Goal: Communication & Community: Answer question/provide support

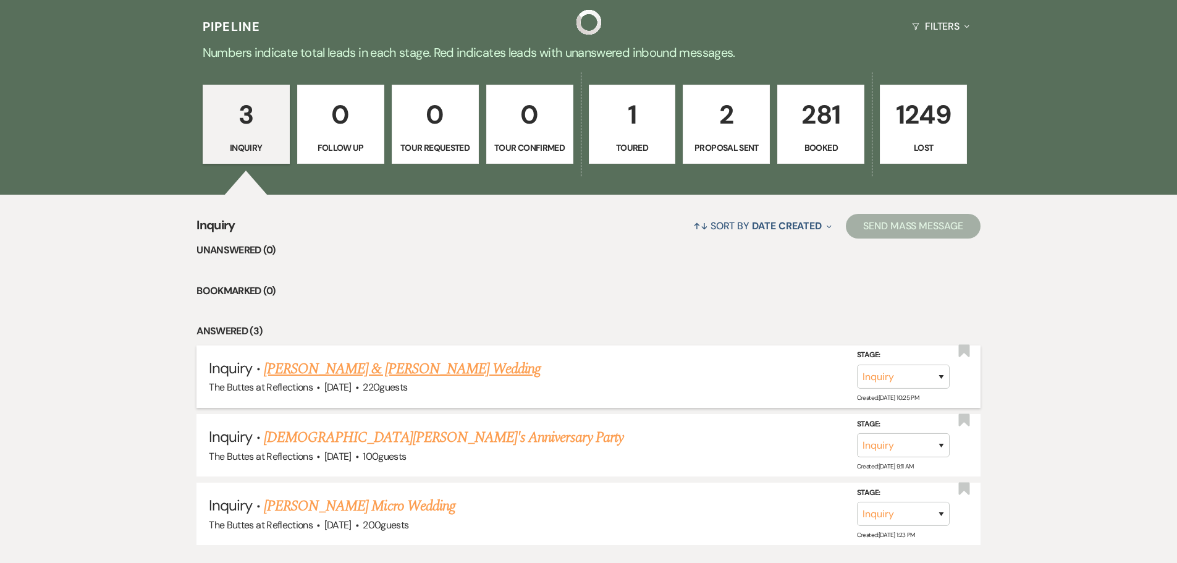
scroll to position [309, 0]
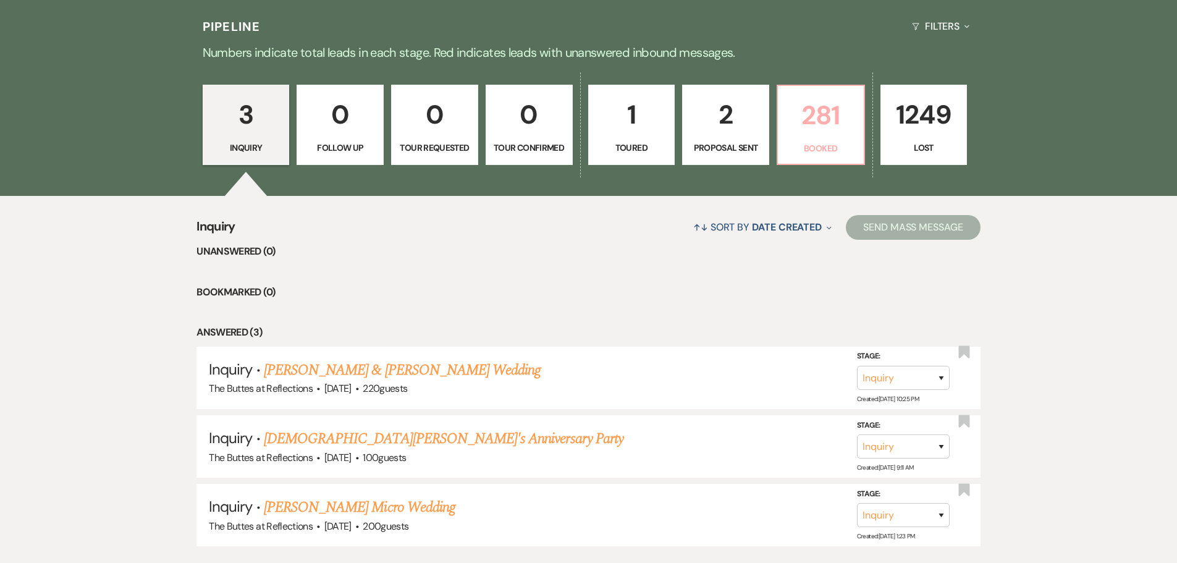
click at [831, 149] on p "Booked" at bounding box center [820, 148] width 71 height 14
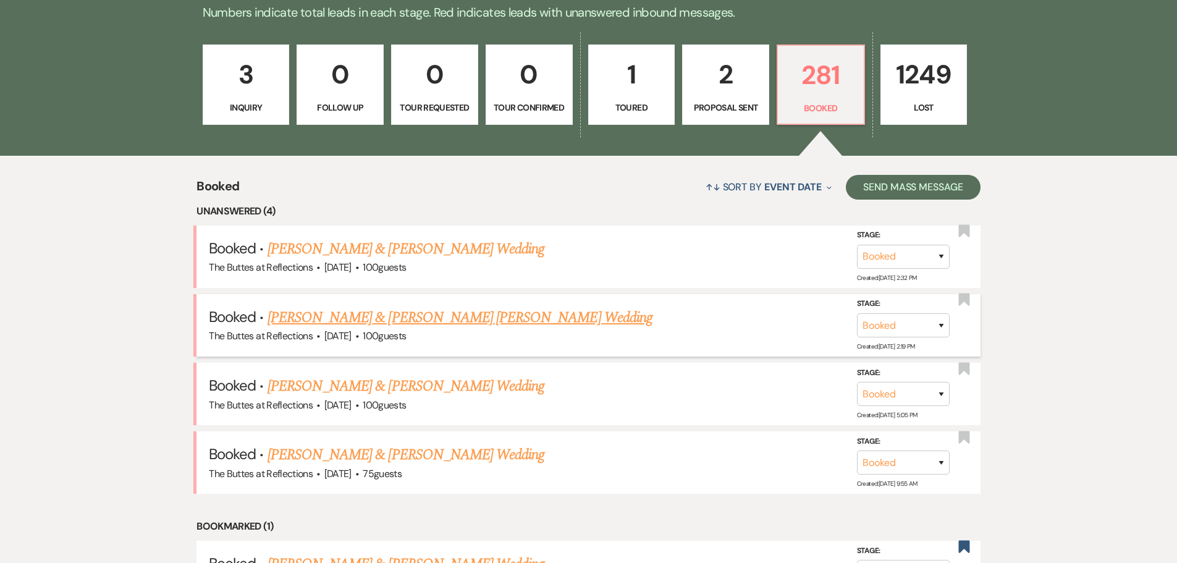
scroll to position [371, 0]
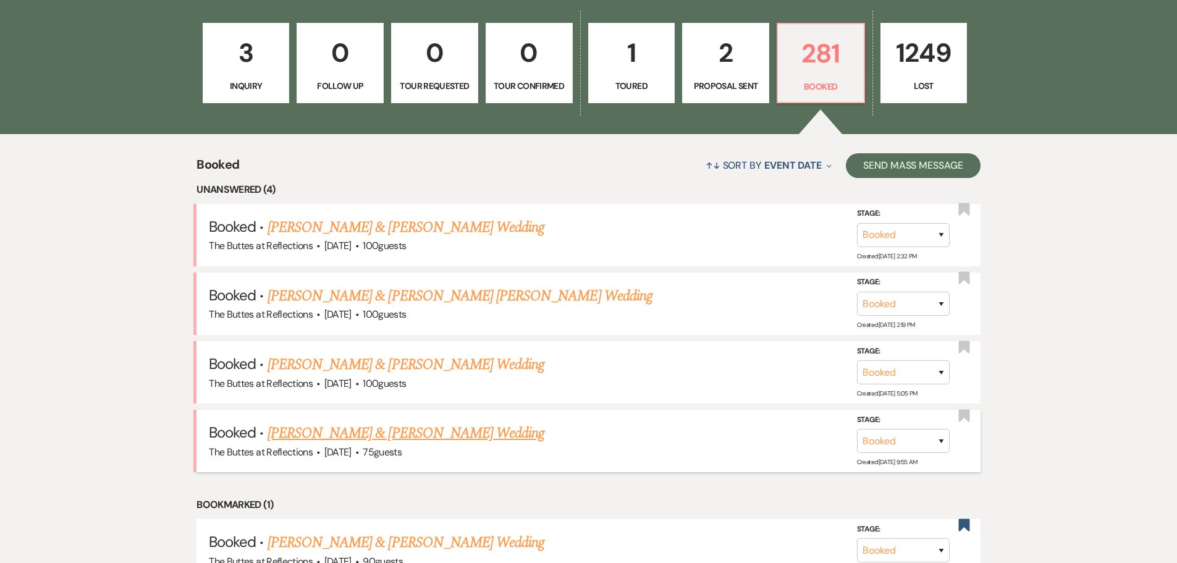
click at [356, 433] on link "[PERSON_NAME] & [PERSON_NAME] Wedding" at bounding box center [405, 433] width 277 height 22
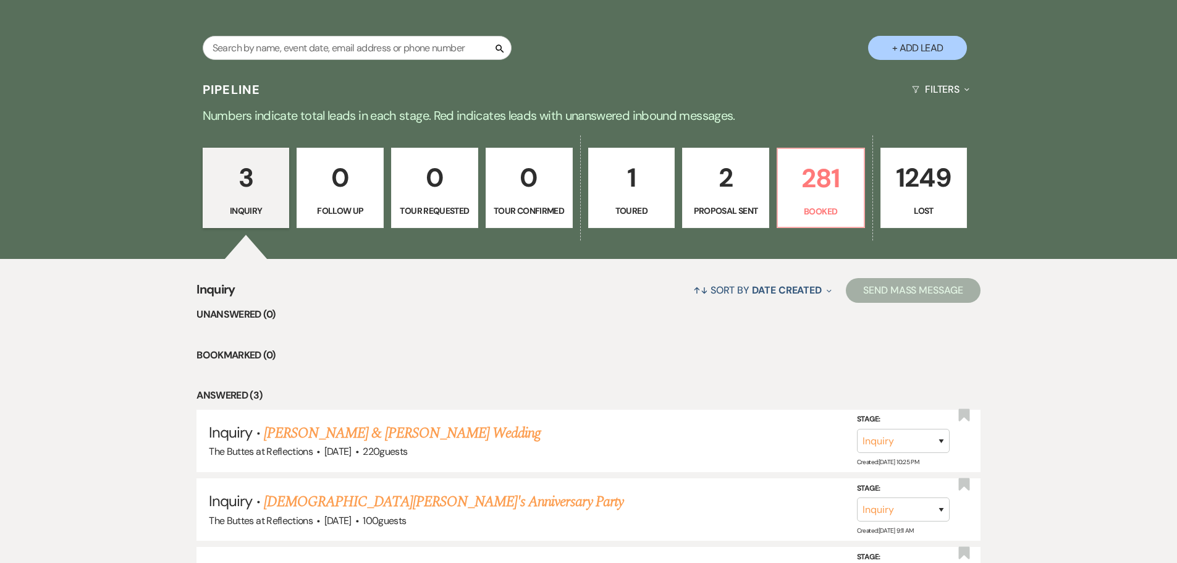
scroll to position [247, 0]
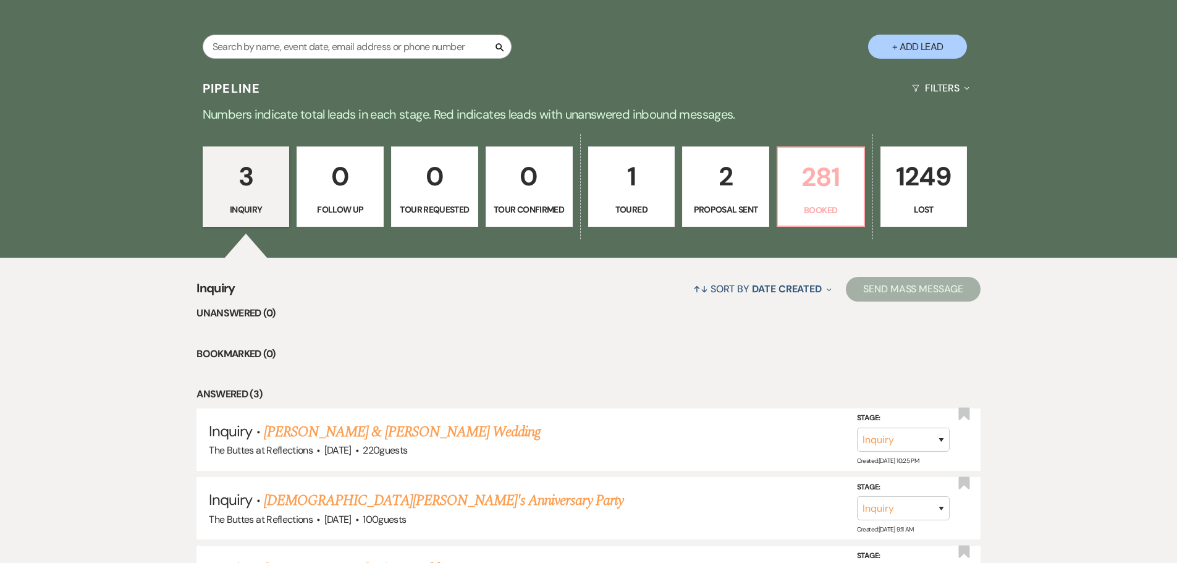
click at [810, 178] on p "281" at bounding box center [820, 176] width 71 height 41
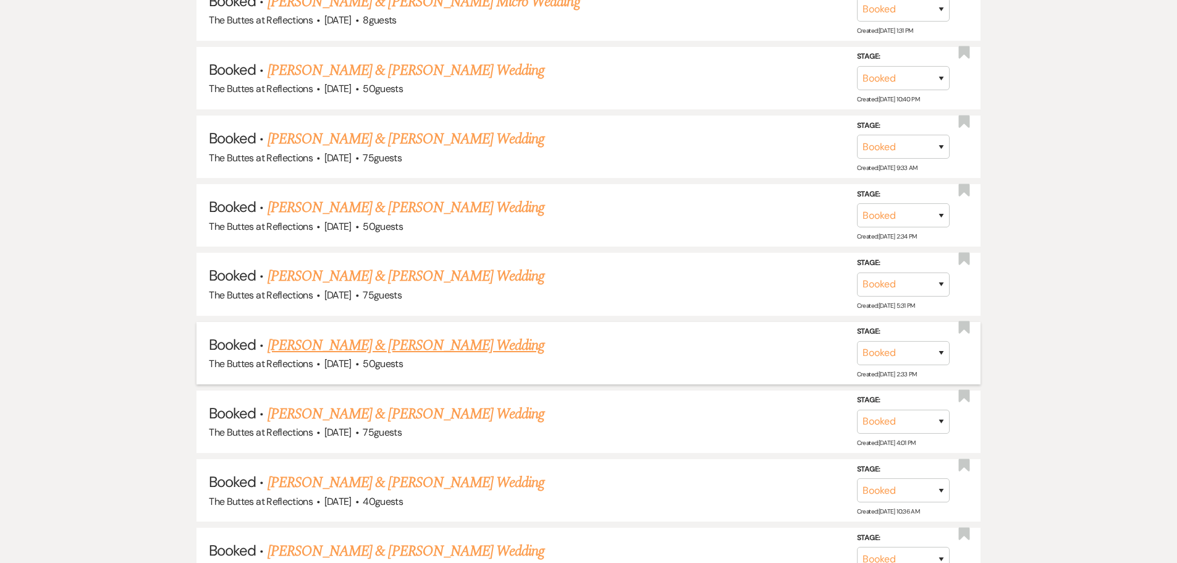
scroll to position [1729, 0]
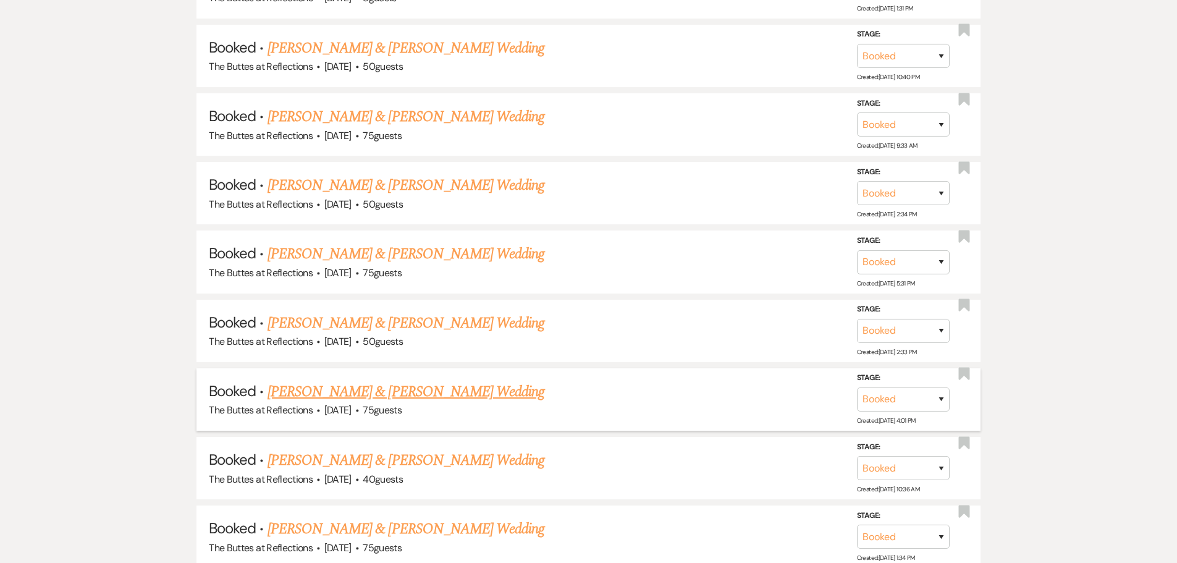
click at [332, 393] on link "[PERSON_NAME] & [PERSON_NAME] Wedding" at bounding box center [405, 391] width 277 height 22
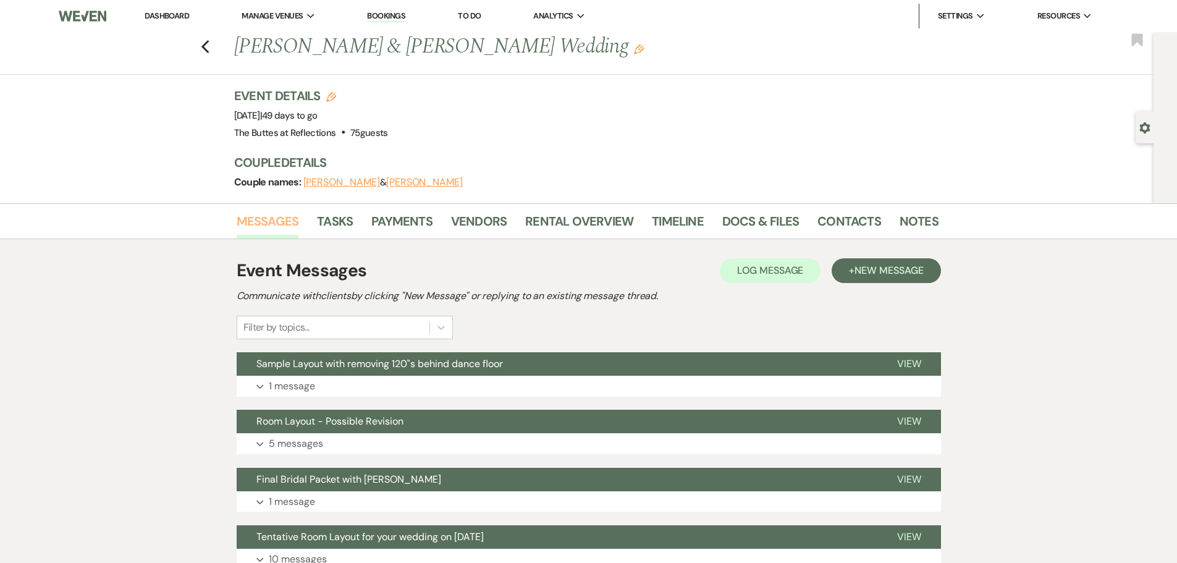
click at [259, 222] on link "Messages" at bounding box center [268, 224] width 62 height 27
click at [320, 362] on span "Sample Layout with removing 120"s behind dance floor" at bounding box center [379, 363] width 246 height 13
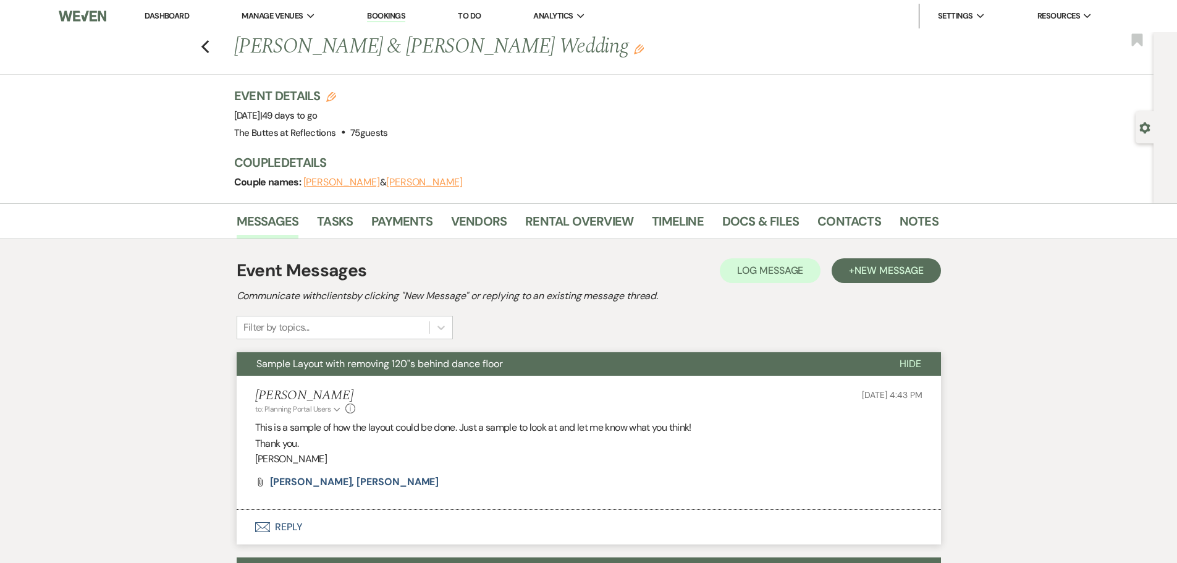
click at [320, 362] on span "Sample Layout with removing 120"s behind dance floor" at bounding box center [379, 363] width 246 height 13
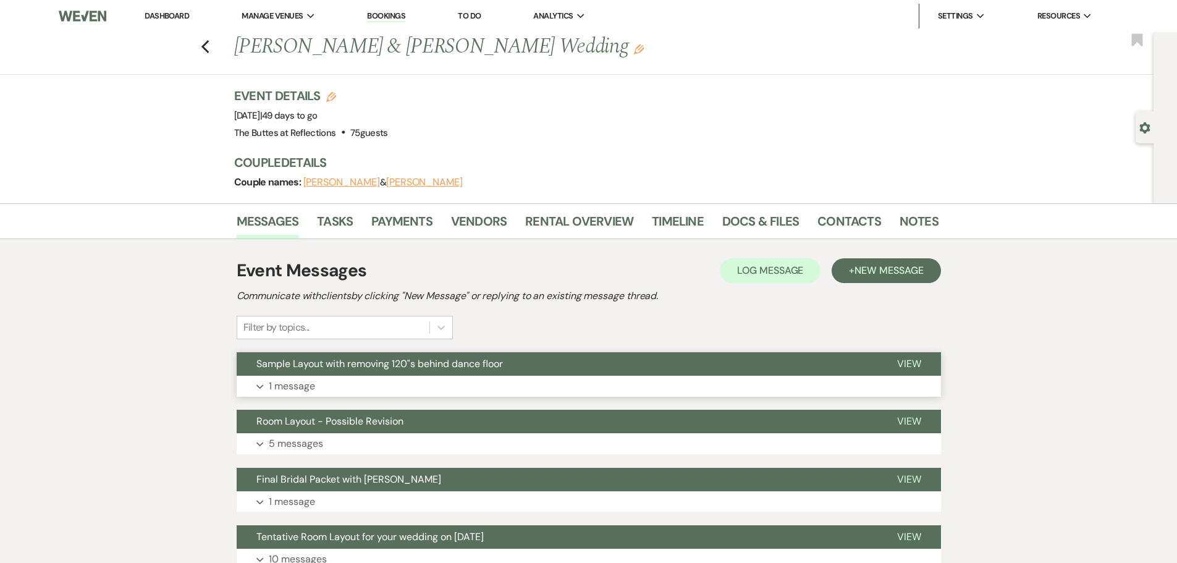
click at [320, 362] on span "Sample Layout with removing 120"s behind dance floor" at bounding box center [379, 363] width 246 height 13
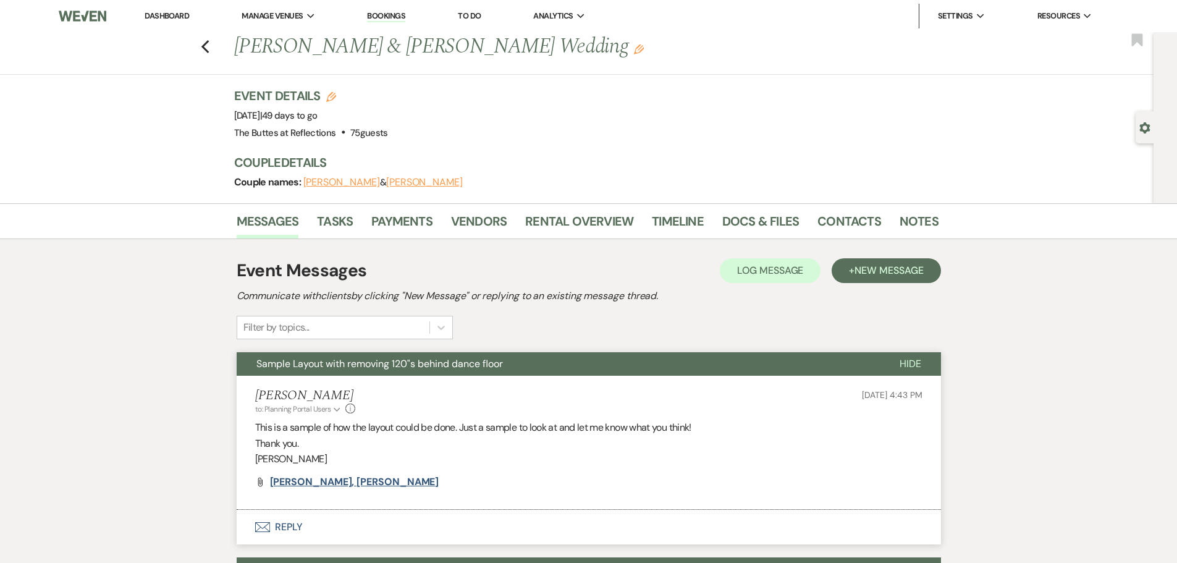
click at [270, 477] on span "Del Principe, Morgan" at bounding box center [354, 481] width 169 height 13
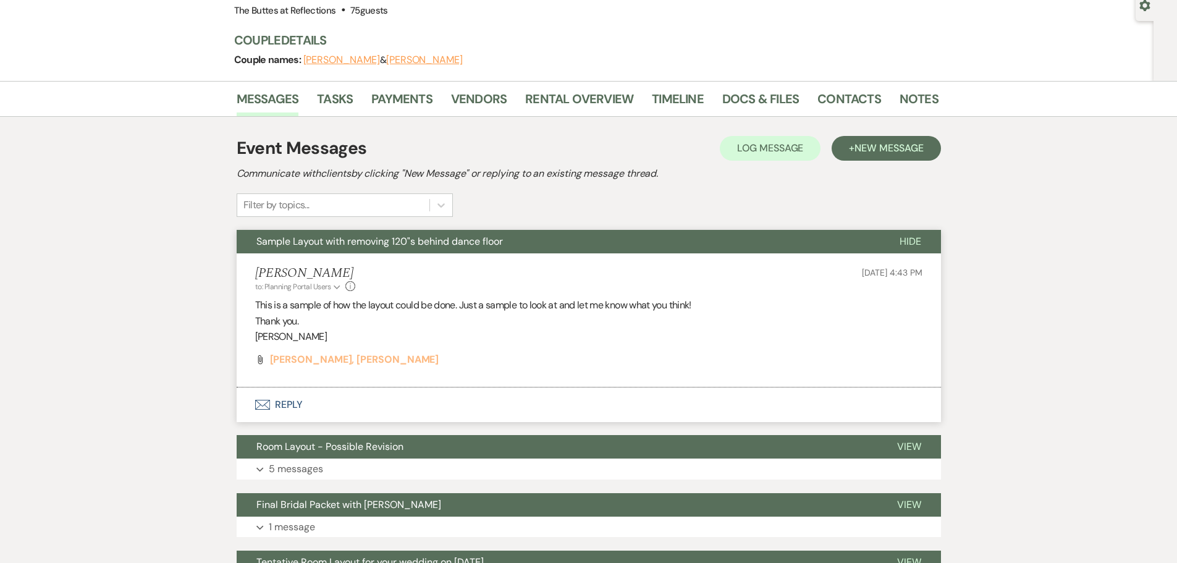
scroll to position [124, 0]
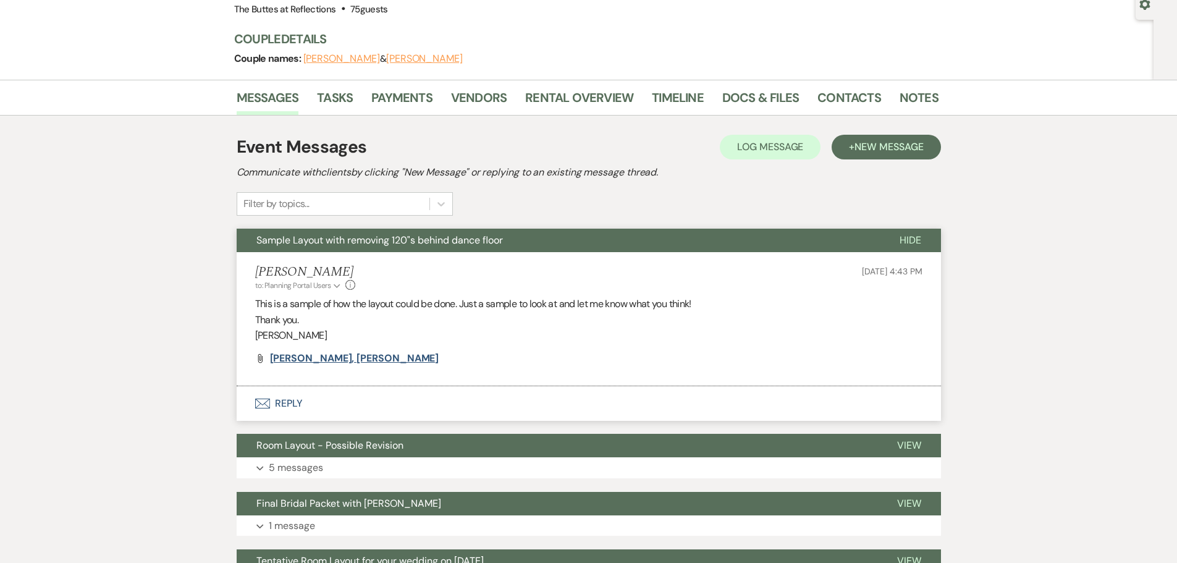
click at [298, 355] on span "Del Principe, Morgan" at bounding box center [354, 357] width 169 height 13
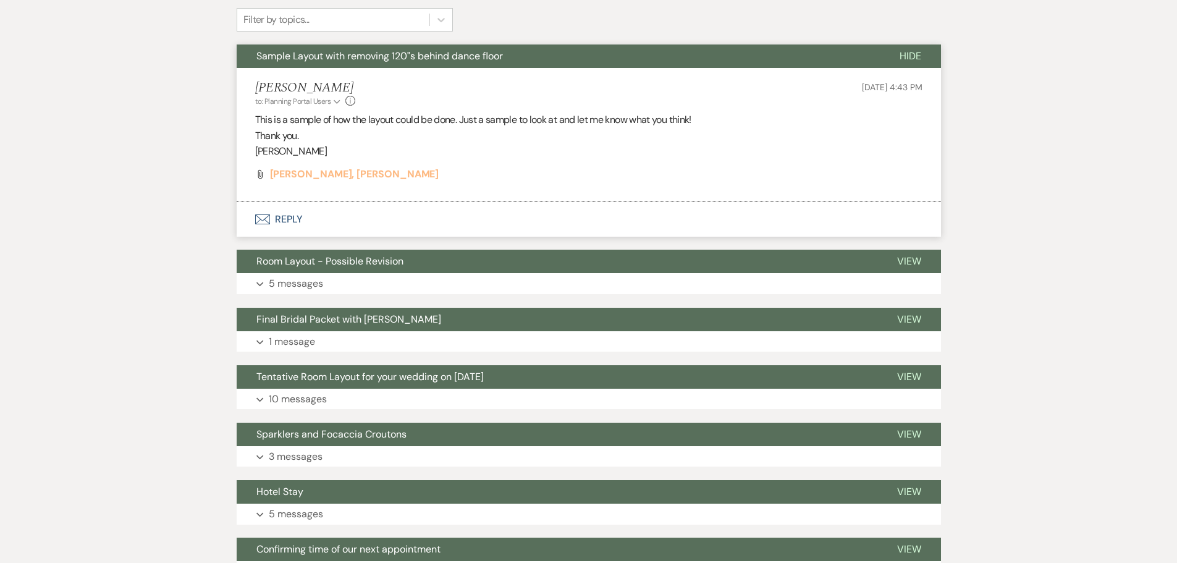
scroll to position [309, 0]
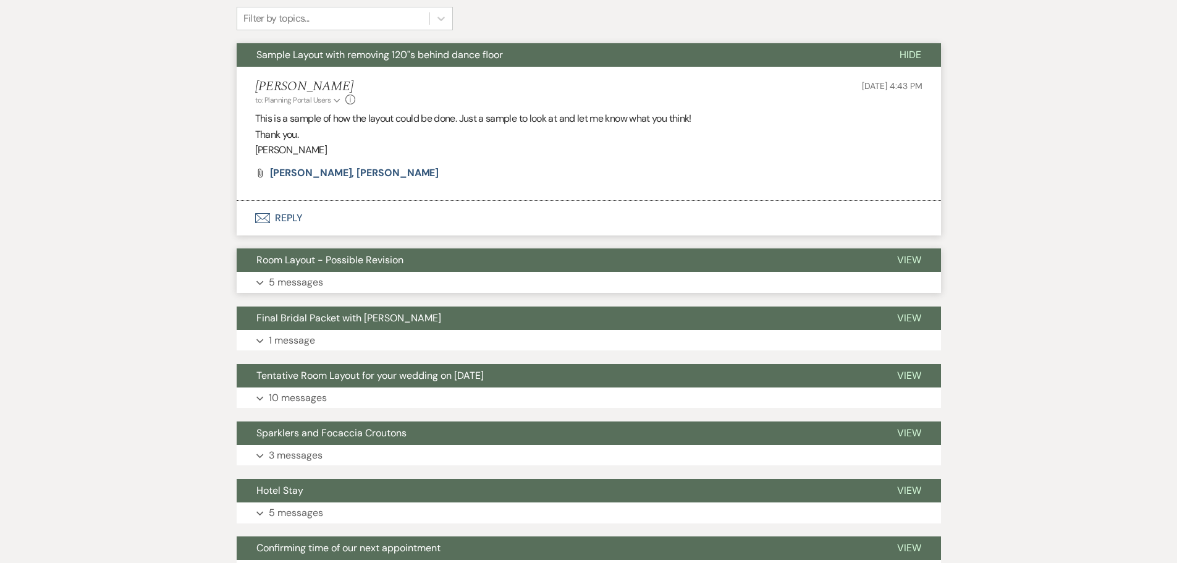
click at [309, 258] on span "Room Layout - Possible Revision" at bounding box center [329, 259] width 147 height 13
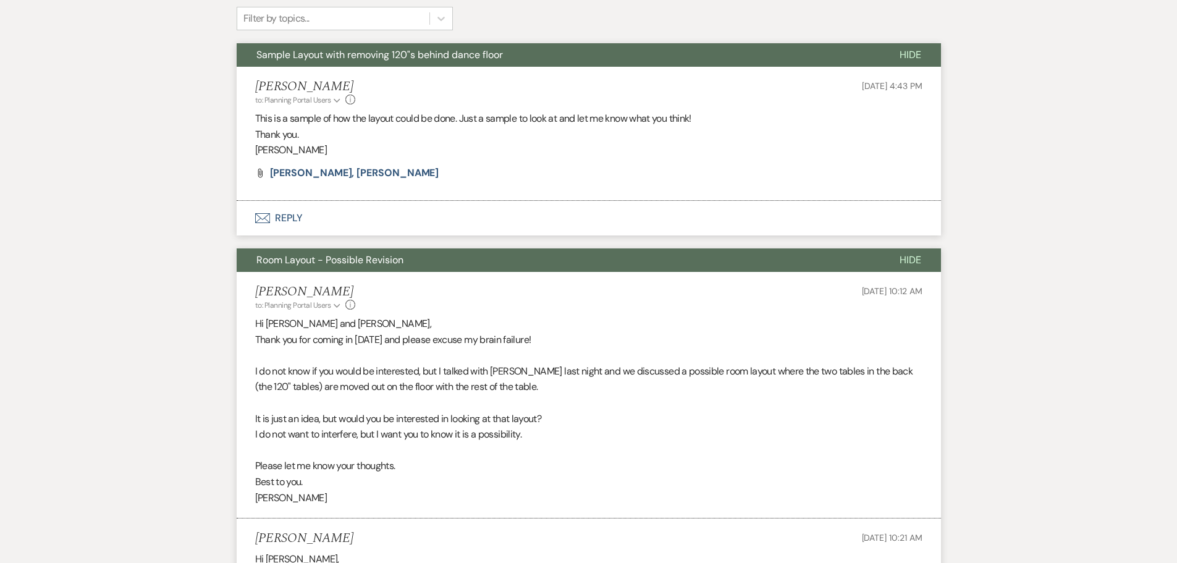
click at [309, 258] on span "Room Layout - Possible Revision" at bounding box center [329, 259] width 147 height 13
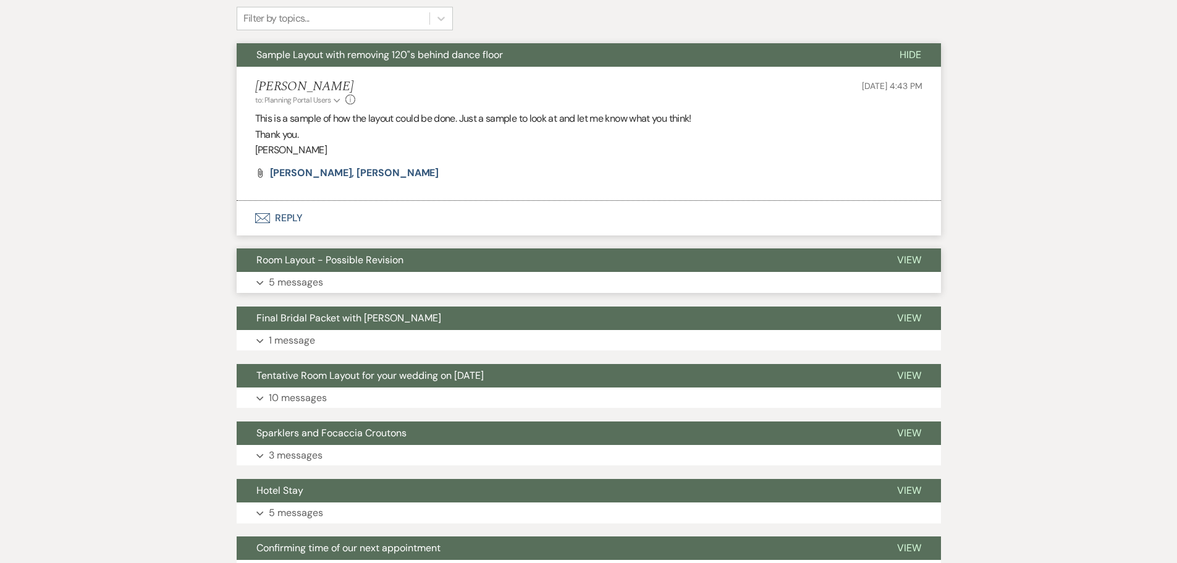
click at [311, 258] on span "Room Layout - Possible Revision" at bounding box center [329, 259] width 147 height 13
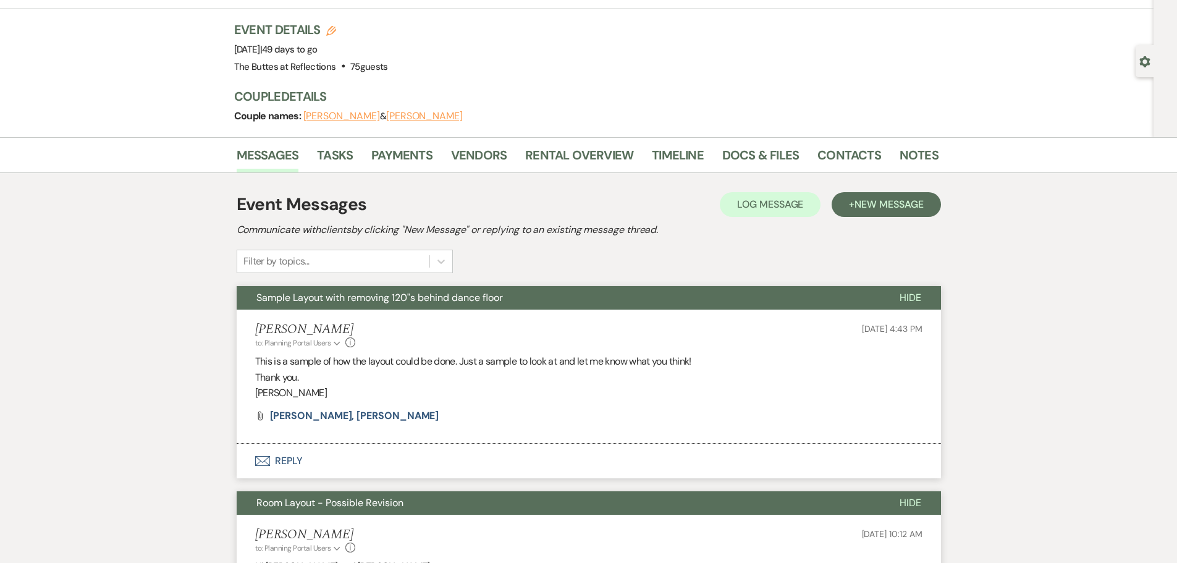
scroll to position [0, 0]
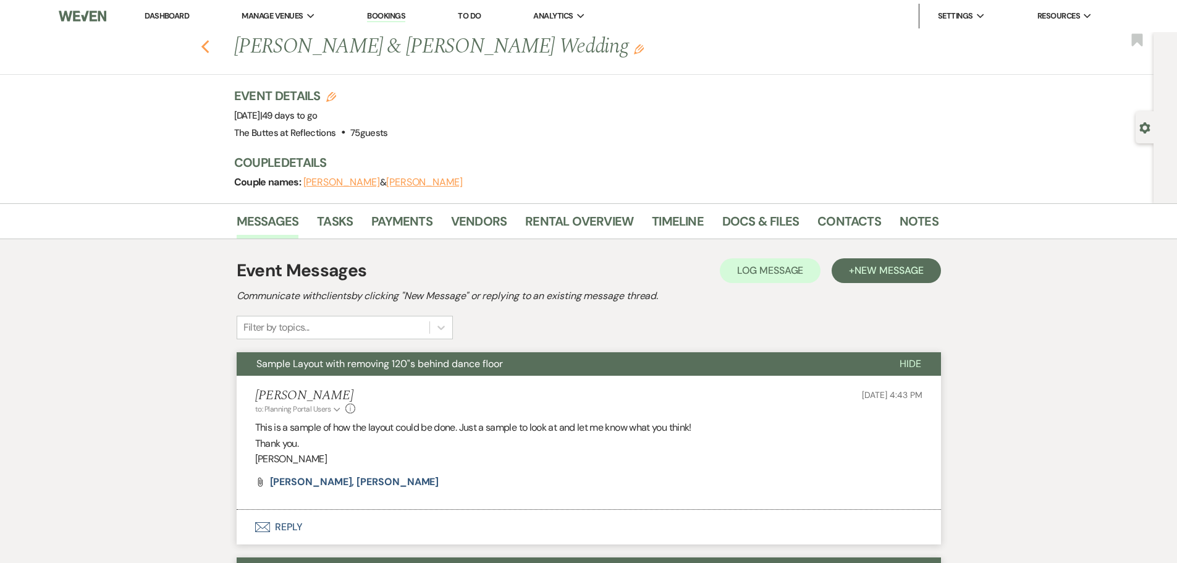
click at [210, 46] on icon "Previous" at bounding box center [205, 47] width 9 height 15
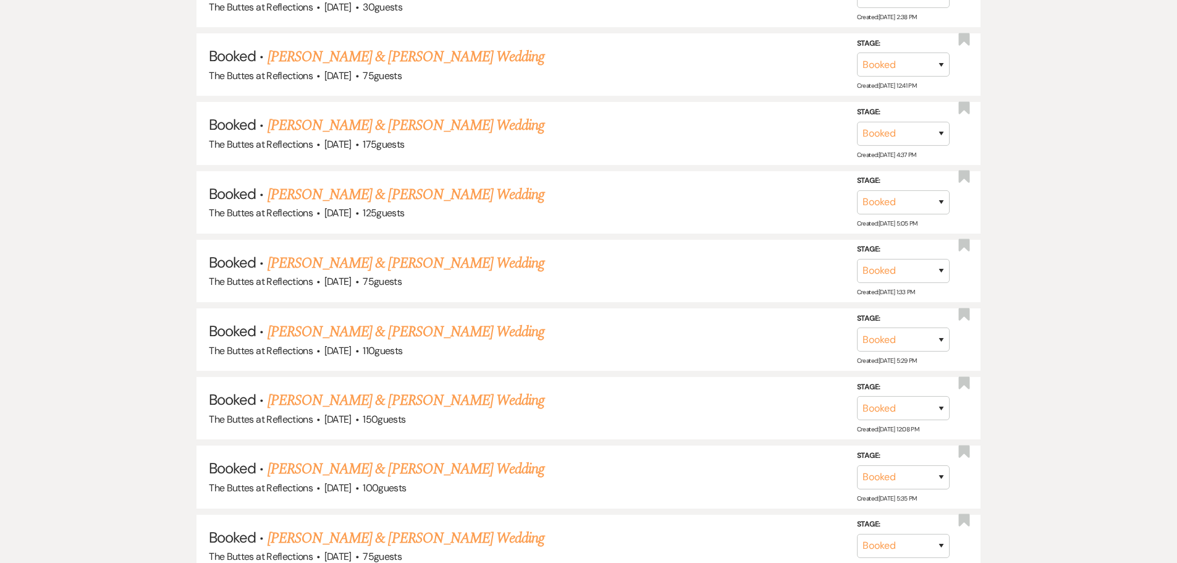
scroll to position [2965, 0]
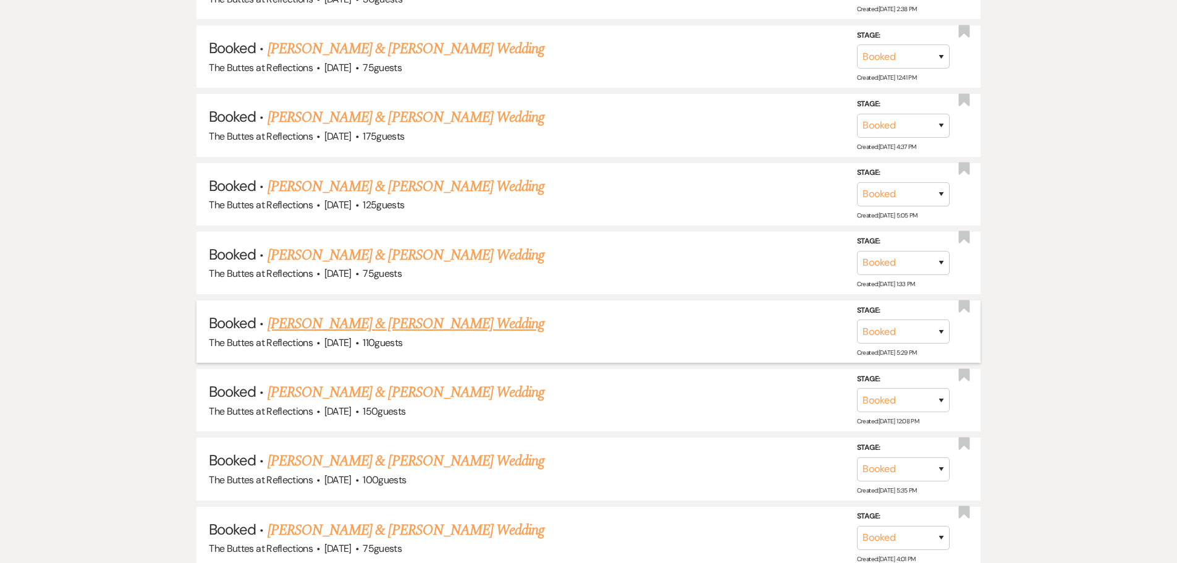
click at [348, 323] on link "[PERSON_NAME] & [PERSON_NAME] Wedding" at bounding box center [405, 324] width 277 height 22
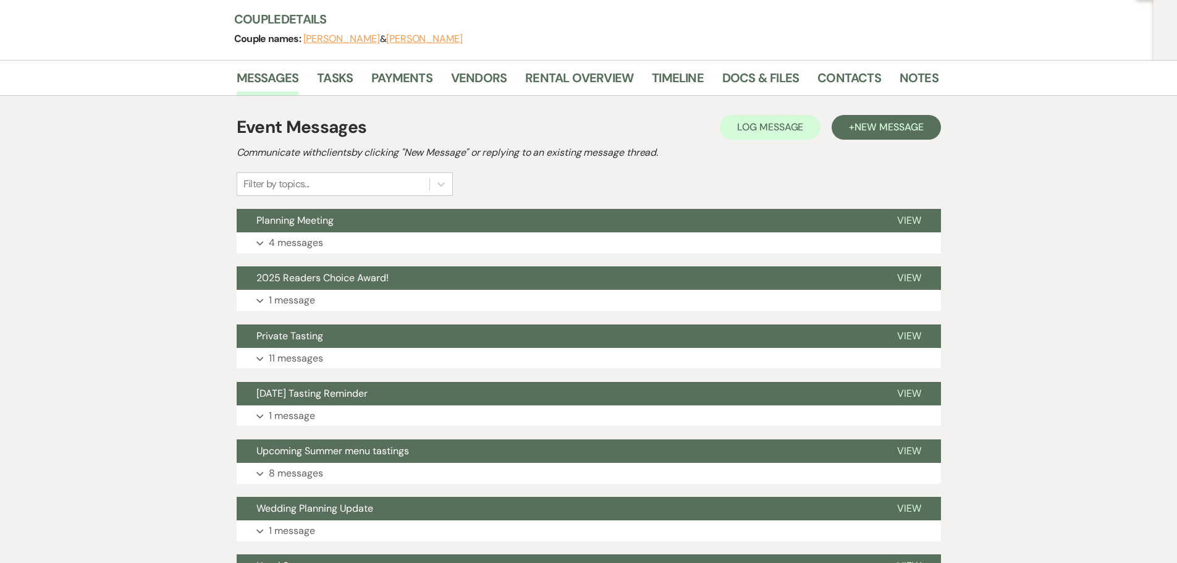
scroll to position [185, 0]
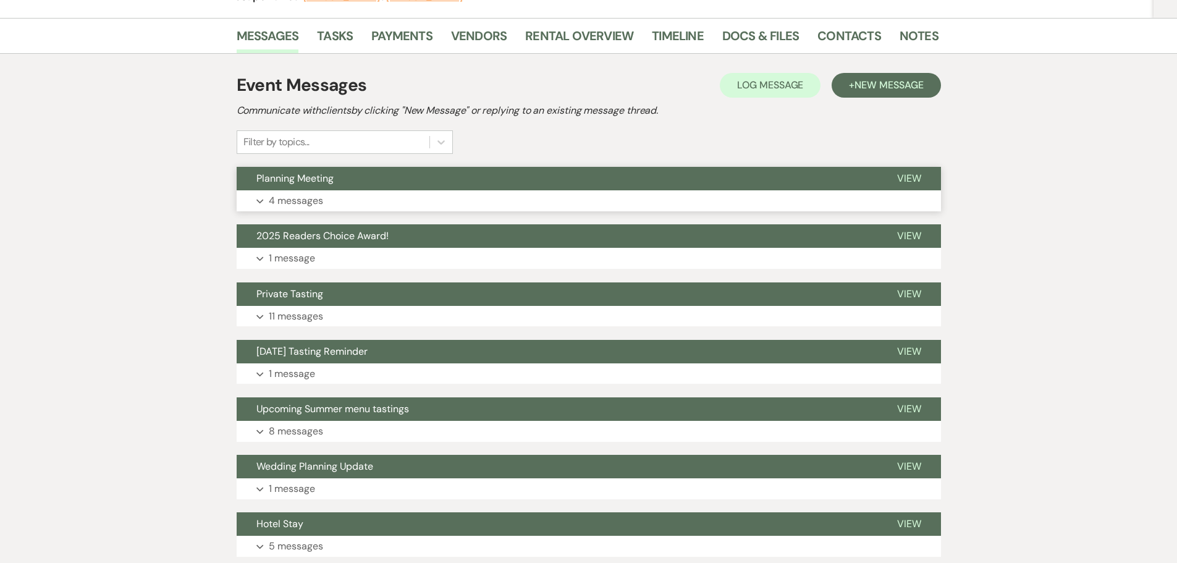
click at [280, 183] on span "Planning Meeting" at bounding box center [294, 178] width 77 height 13
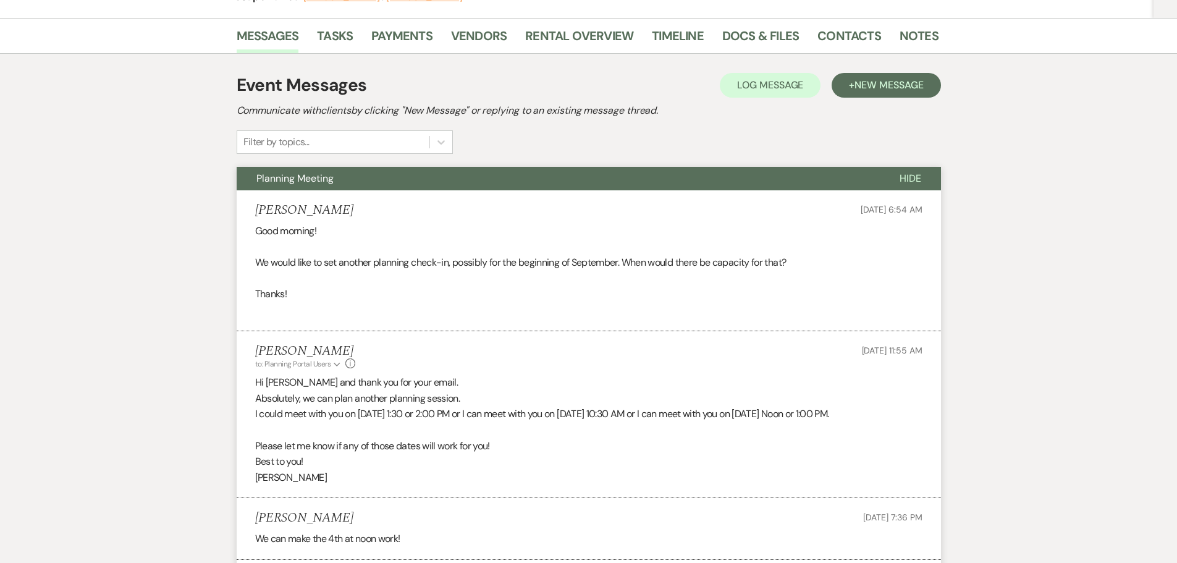
click at [281, 182] on span "Planning Meeting" at bounding box center [294, 178] width 77 height 13
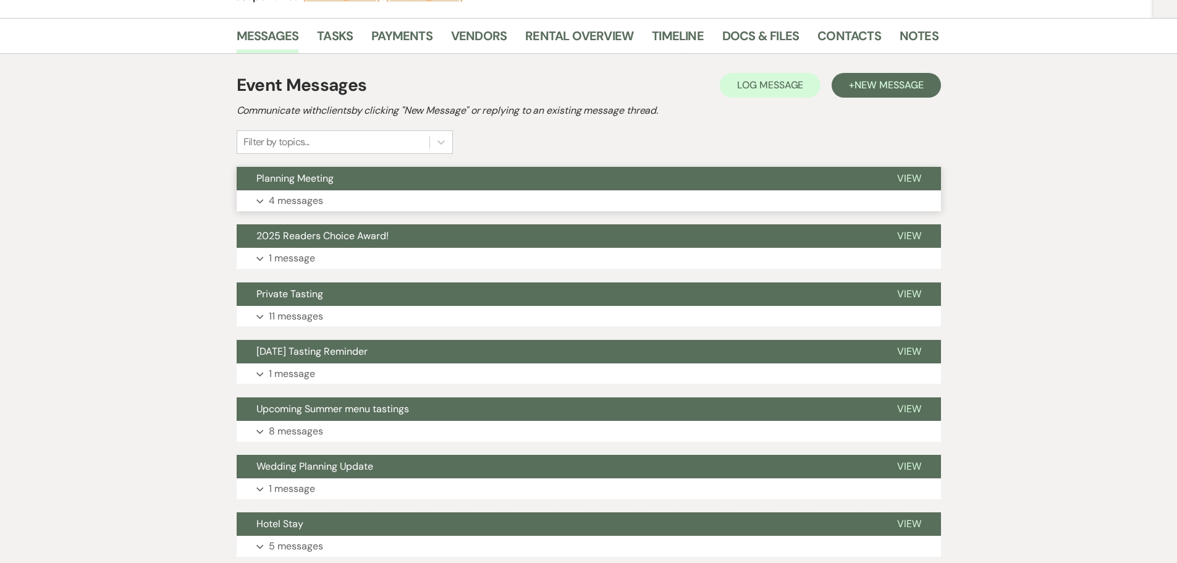
click at [281, 182] on span "Planning Meeting" at bounding box center [294, 178] width 77 height 13
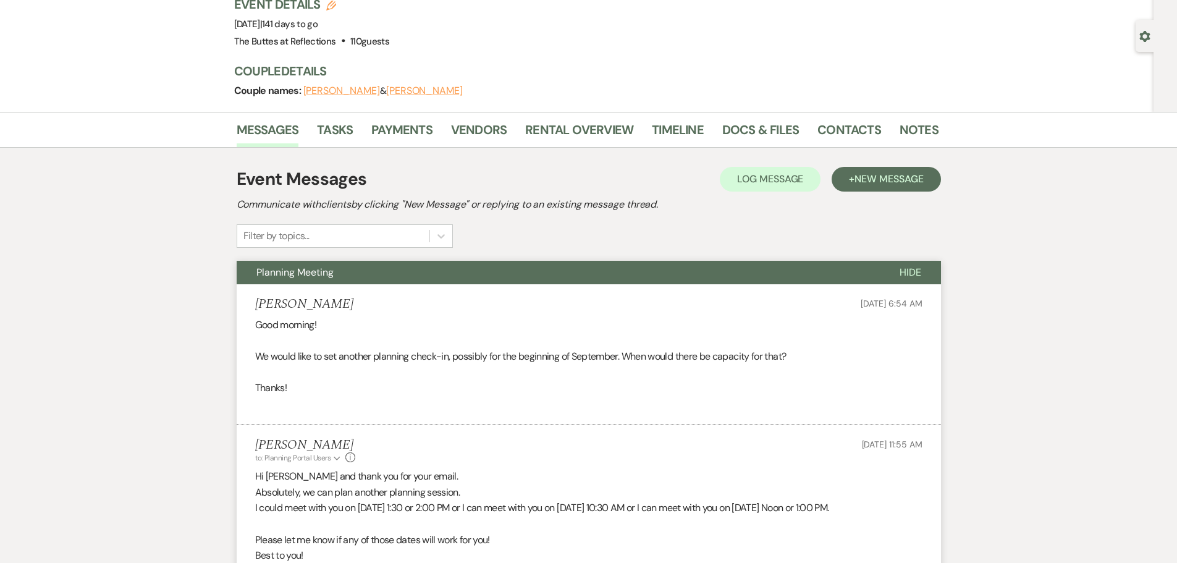
scroll to position [0, 0]
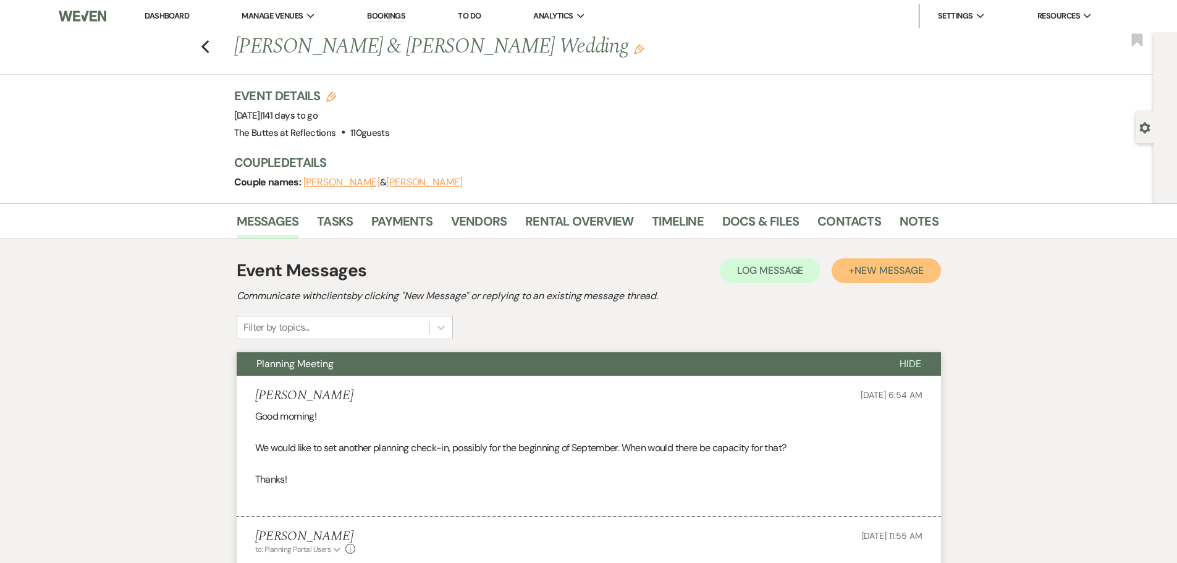
click at [874, 266] on span "New Message" at bounding box center [888, 270] width 69 height 13
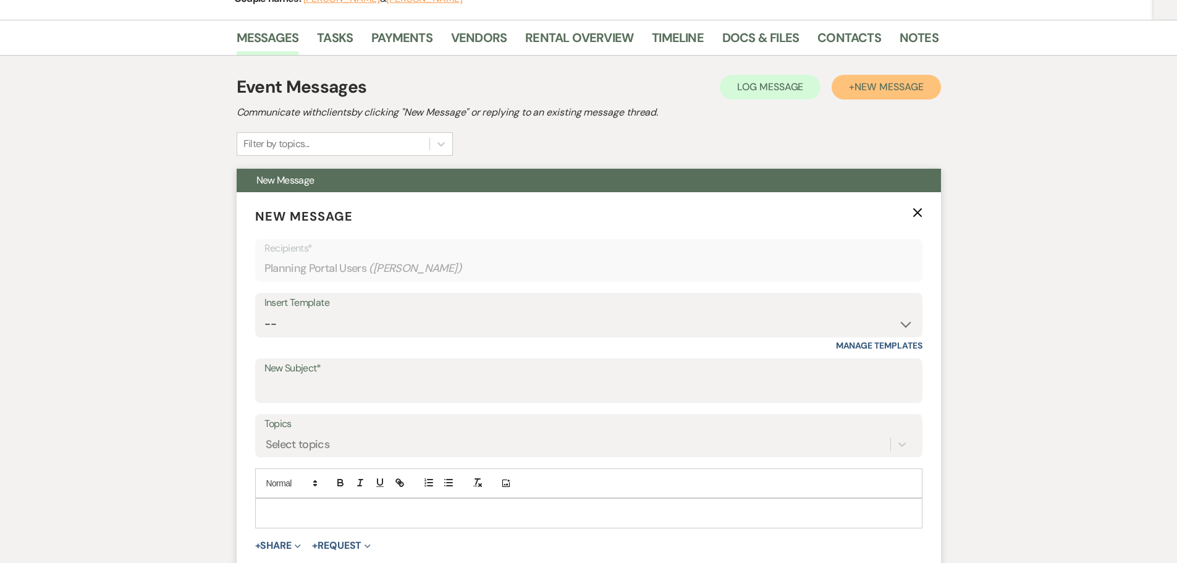
scroll to position [185, 0]
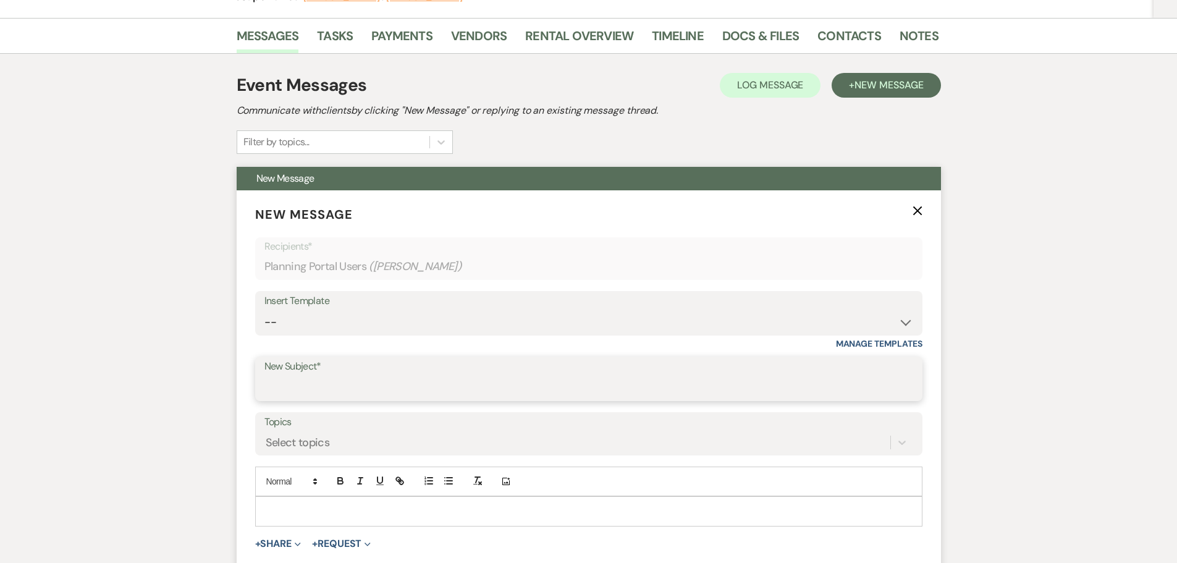
click at [279, 384] on input "New Subject*" at bounding box center [588, 388] width 649 height 24
type input "Sample Room Layout"
drag, startPoint x: 264, startPoint y: 509, endPoint x: 272, endPoint y: 500, distance: 12.2
click at [264, 507] on div at bounding box center [589, 511] width 666 height 28
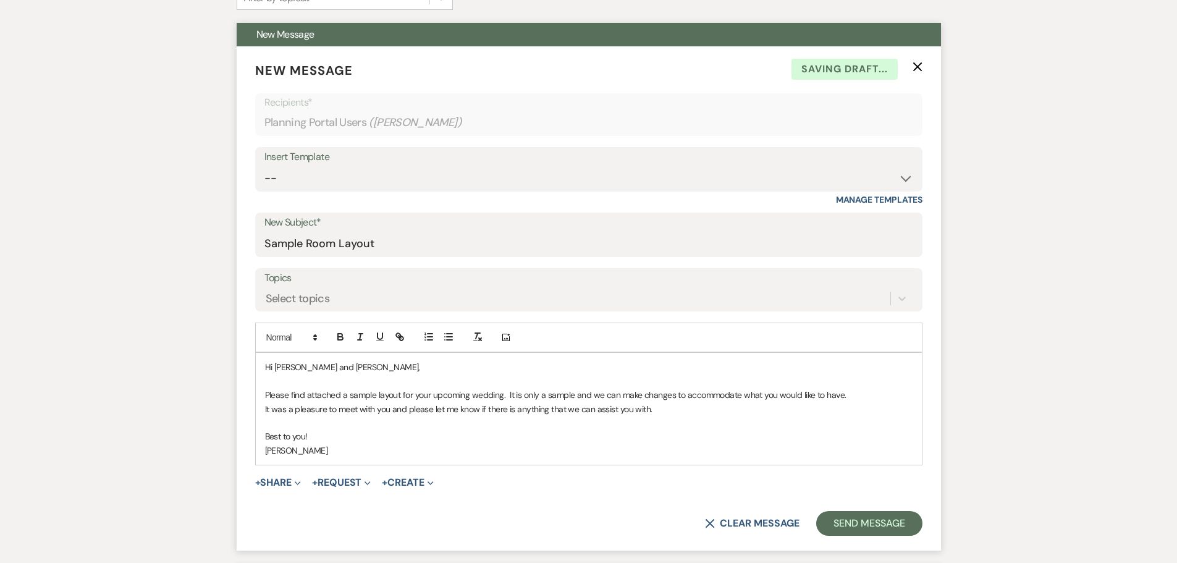
scroll to position [346, 0]
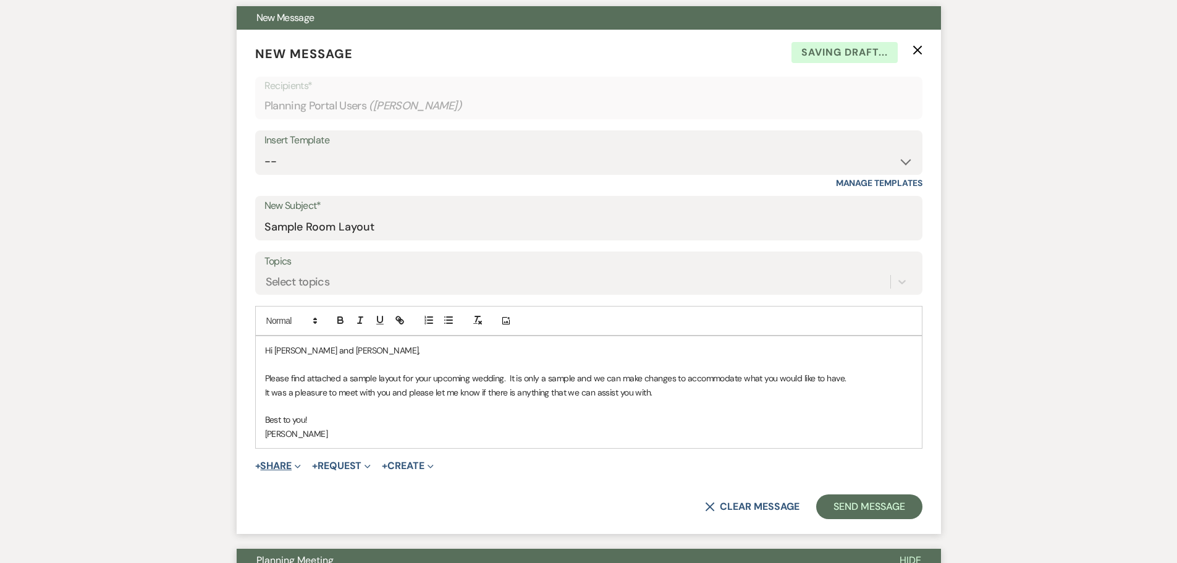
click at [283, 461] on button "+ Share Expand" at bounding box center [278, 466] width 46 height 10
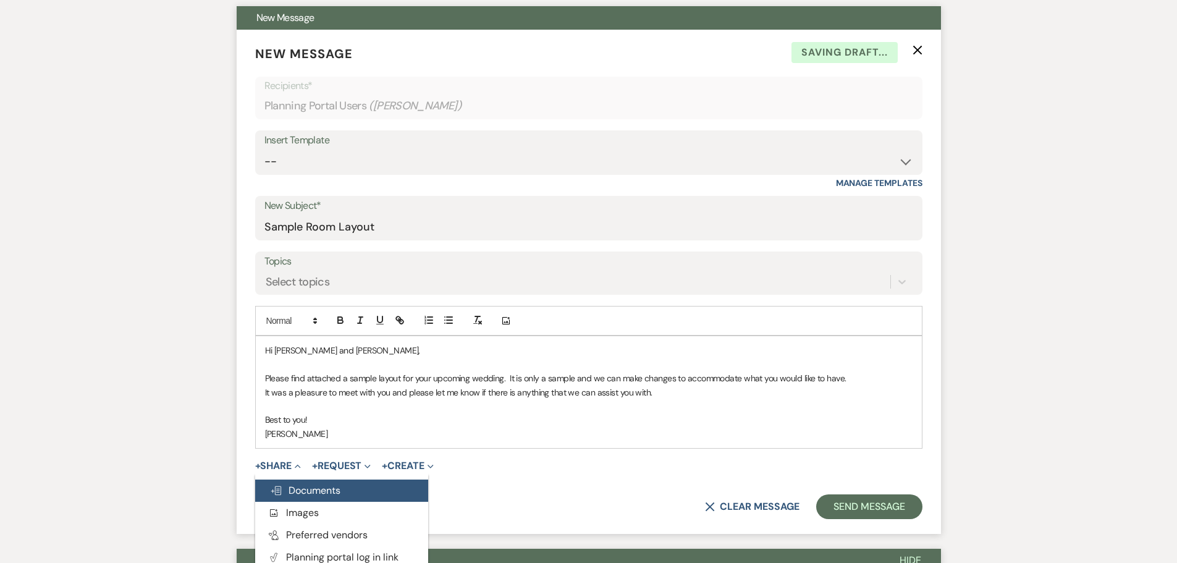
click at [293, 485] on span "Doc Upload Documents" at bounding box center [305, 490] width 70 height 13
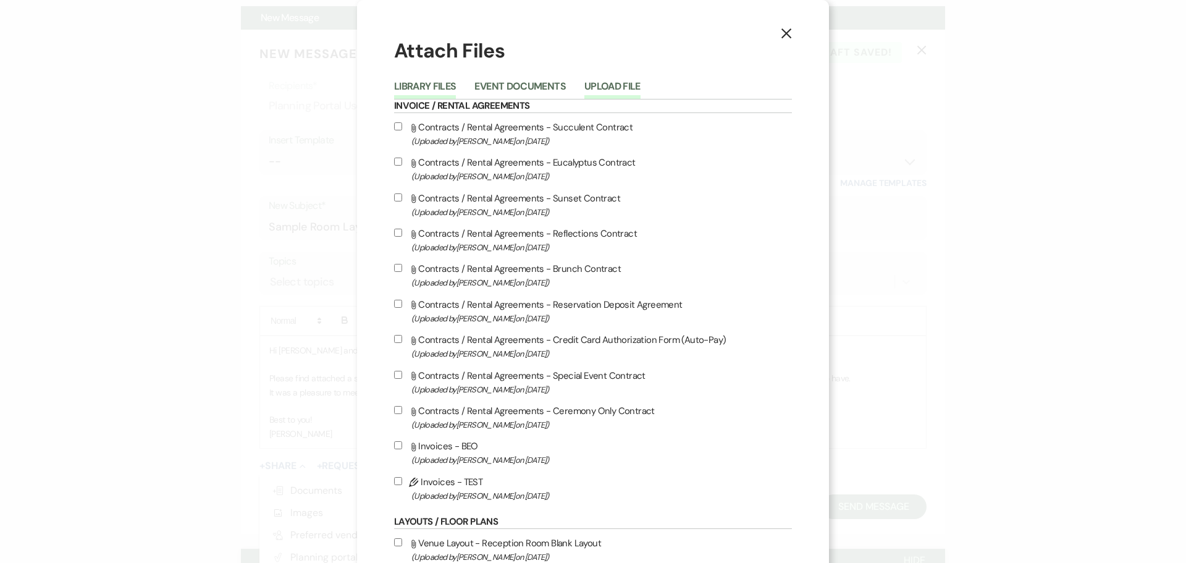
click at [605, 85] on button "Upload File" at bounding box center [612, 90] width 56 height 17
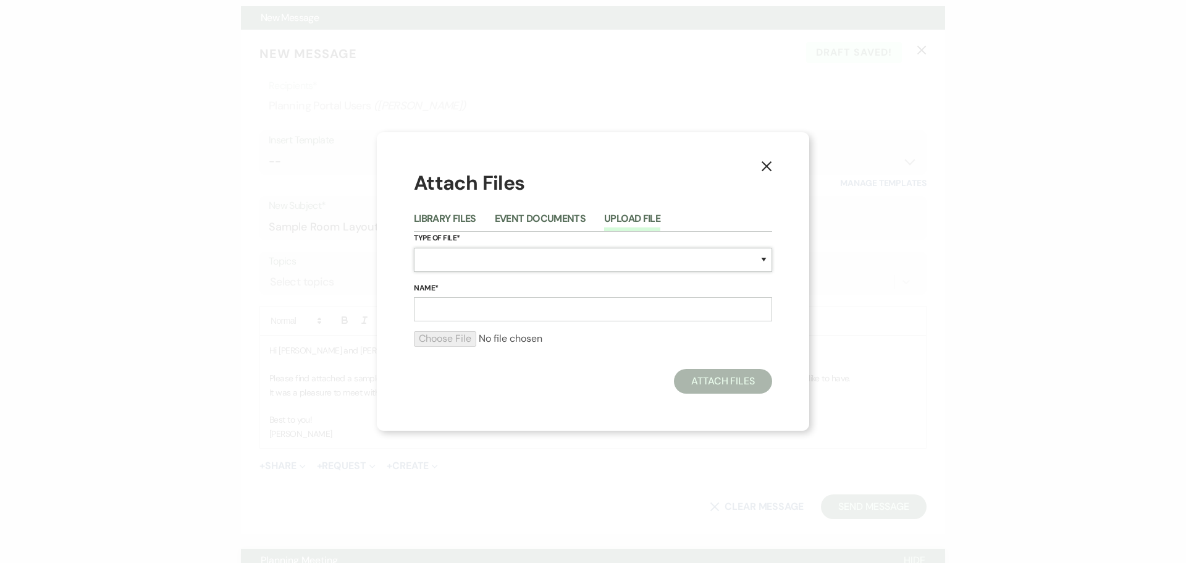
click at [434, 265] on select "Special Event Insurance Vendor Certificate of Insurance Contracts / Rental Agre…" at bounding box center [593, 260] width 358 height 24
select select "24"
click at [414, 248] on select "Special Event Insurance Vendor Certificate of Insurance Contracts / Rental Agre…" at bounding box center [593, 260] width 358 height 24
click at [432, 303] on input "Name*" at bounding box center [593, 309] width 358 height 24
type input "[PERSON_NAME]"
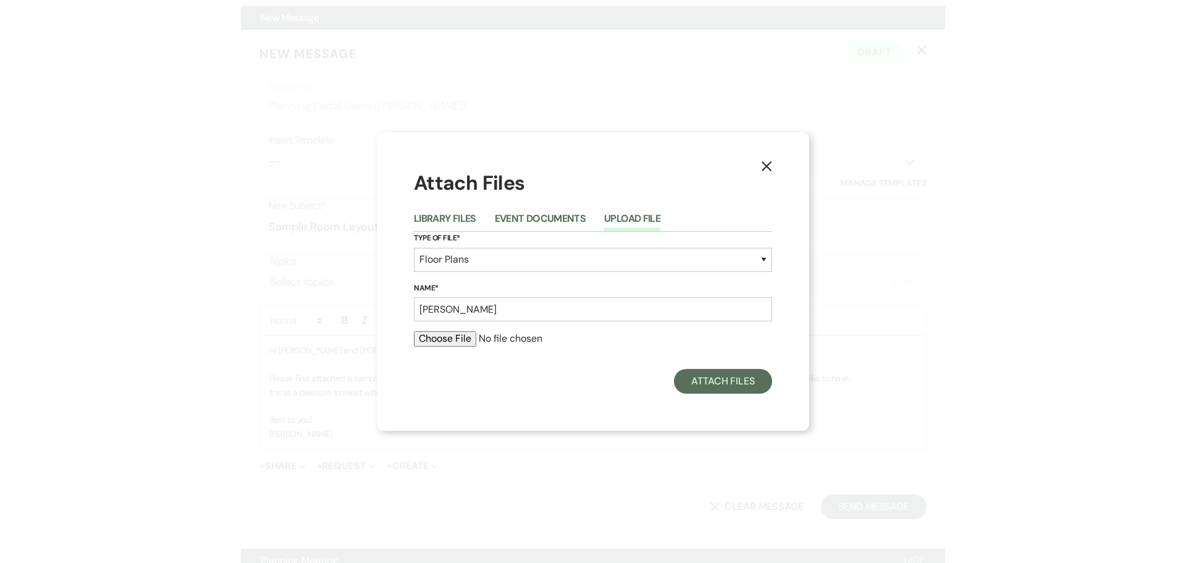
click at [461, 337] on input "file" at bounding box center [593, 338] width 358 height 15
type input "C:\fakepath\WEIDMAN, SAMANTHA 02.07.26 SAMPLE ROOM LAYOUT.doc"
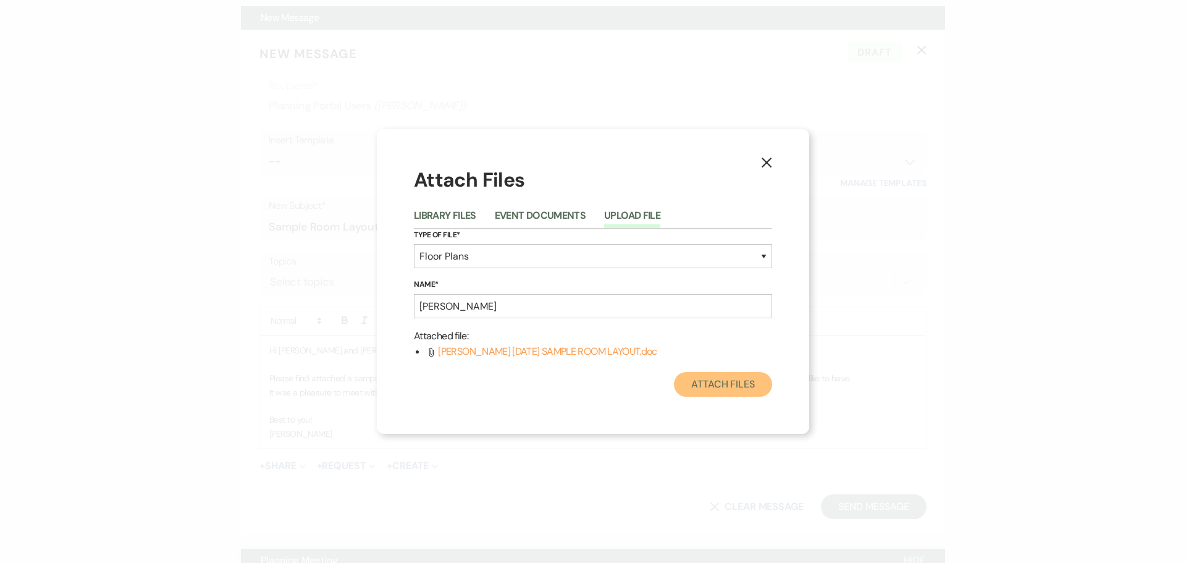
click at [704, 387] on button "Attach Files" at bounding box center [723, 384] width 98 height 25
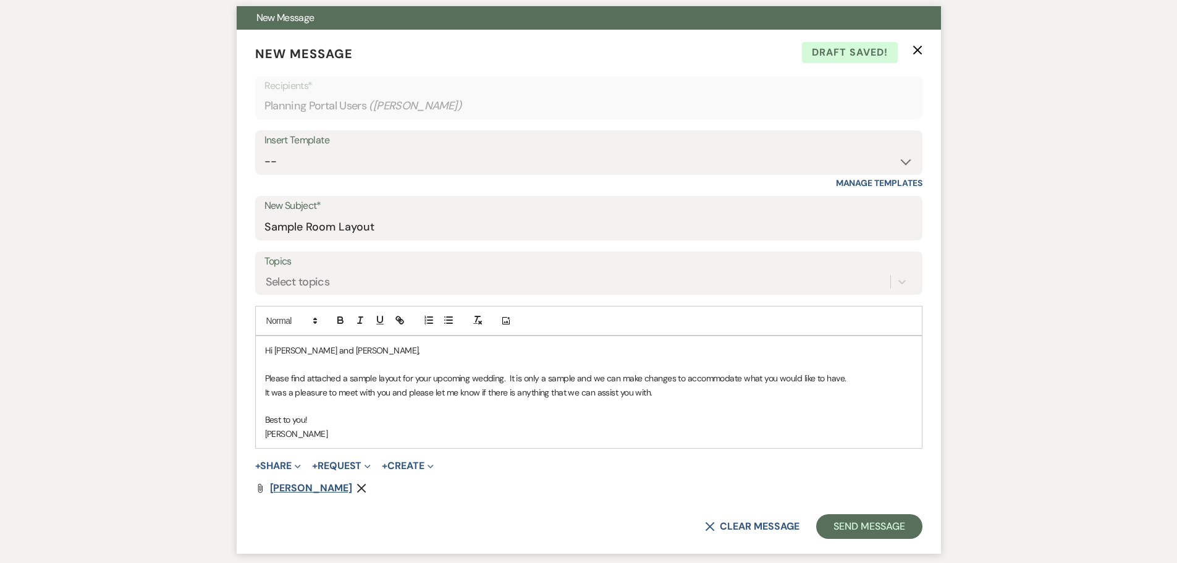
click at [335, 485] on span "[PERSON_NAME]" at bounding box center [311, 487] width 82 height 13
click at [335, 487] on span "[PERSON_NAME]" at bounding box center [311, 487] width 82 height 13
click at [859, 528] on button "Send Message" at bounding box center [869, 526] width 106 height 25
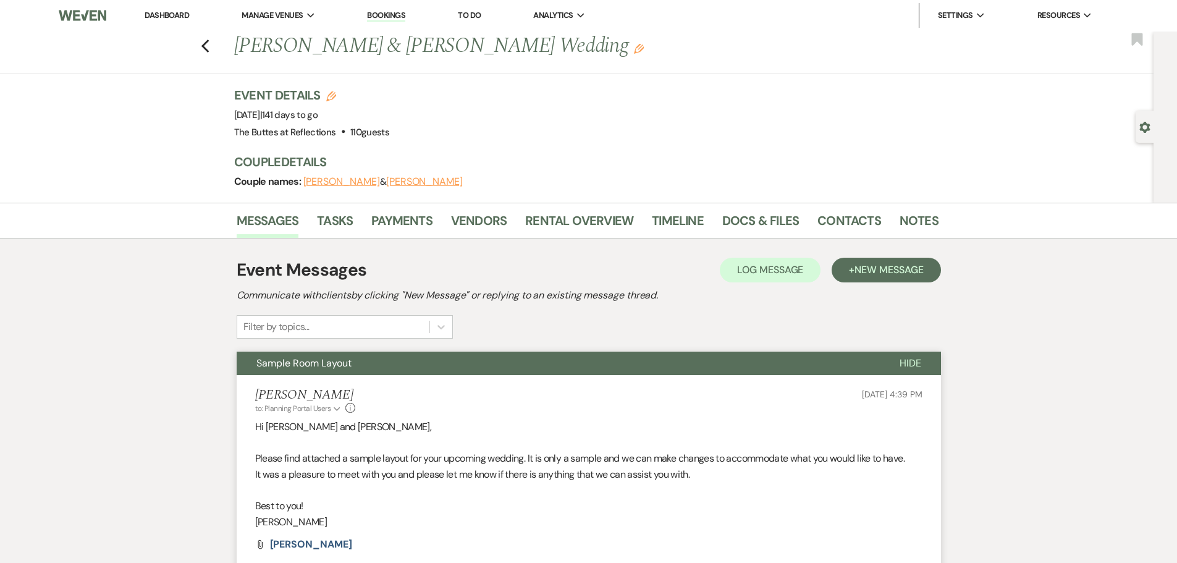
scroll to position [0, 0]
click at [869, 269] on span "New Message" at bounding box center [888, 270] width 69 height 13
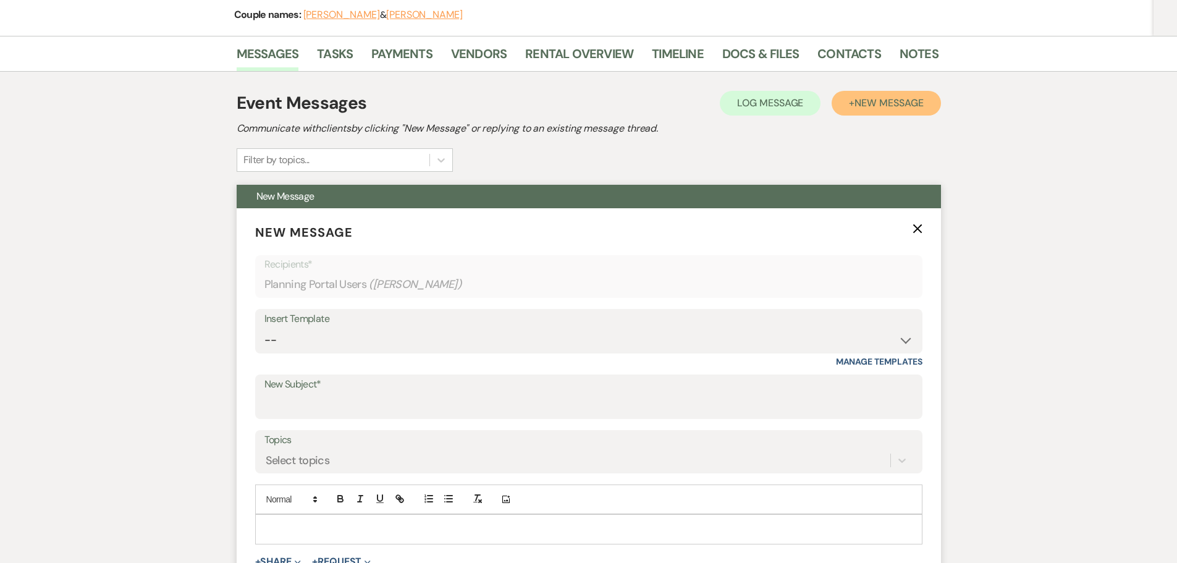
scroll to position [185, 0]
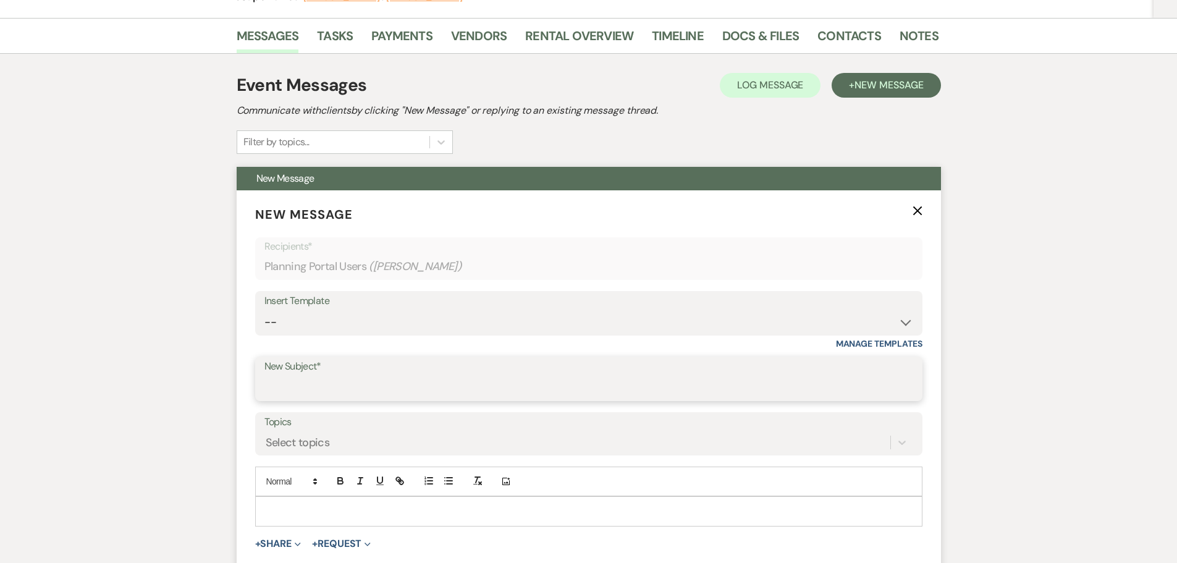
click at [273, 382] on input "New Subject*" at bounding box center [588, 388] width 649 height 24
type input "Sample Layout for Del Principe"
drag, startPoint x: 287, startPoint y: 505, endPoint x: 293, endPoint y: 502, distance: 6.7
click at [288, 504] on p at bounding box center [588, 511] width 647 height 14
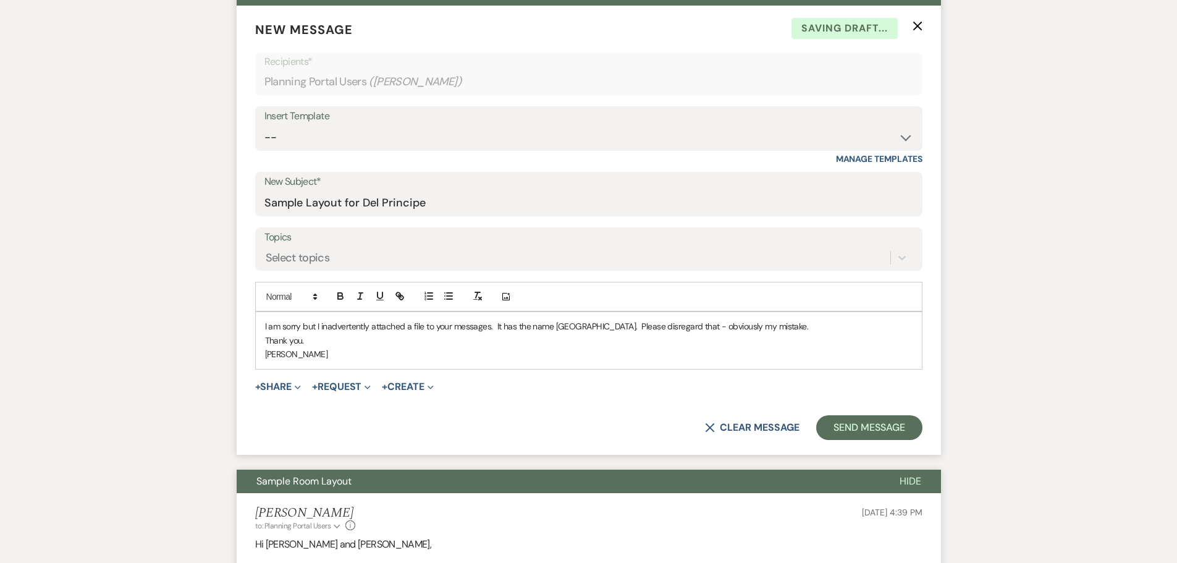
scroll to position [371, 0]
click at [864, 419] on button "Send Message" at bounding box center [869, 426] width 106 height 25
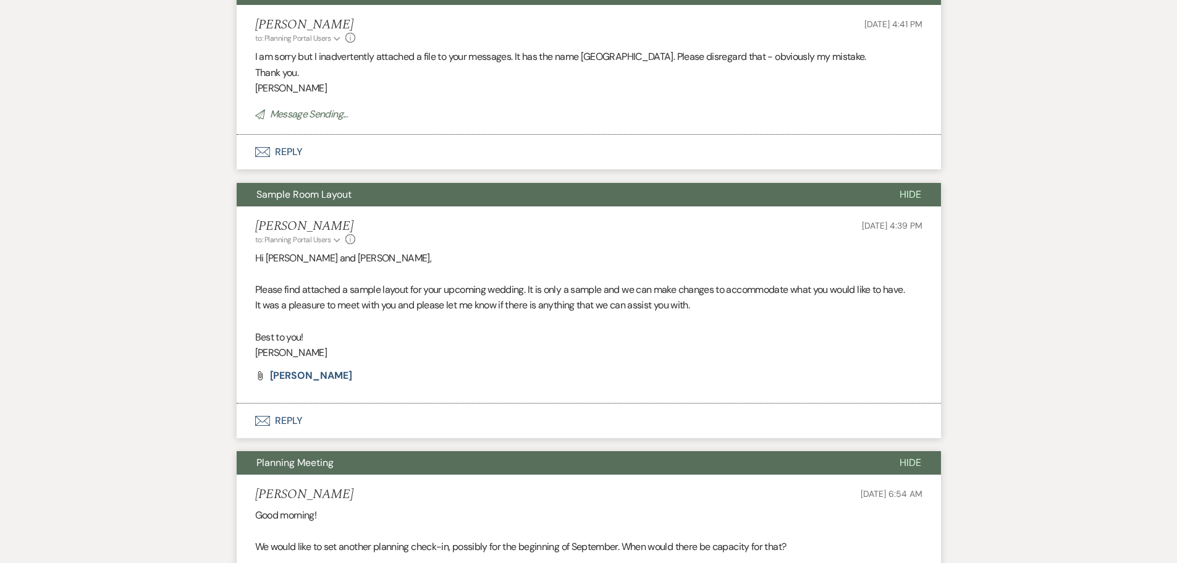
scroll to position [0, 0]
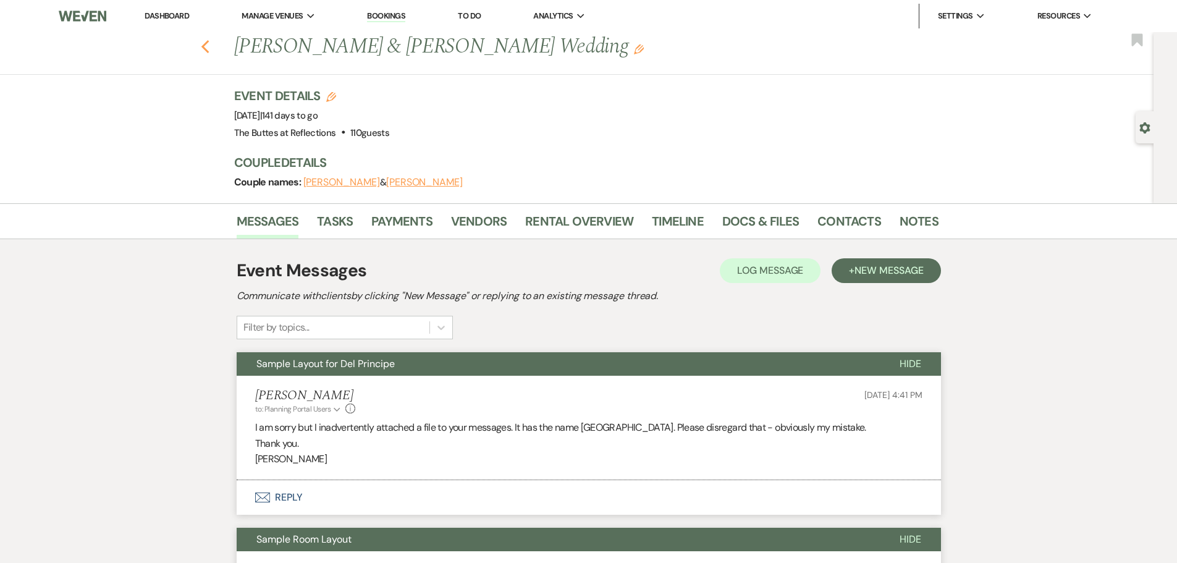
click at [210, 49] on icon "Previous" at bounding box center [205, 47] width 9 height 15
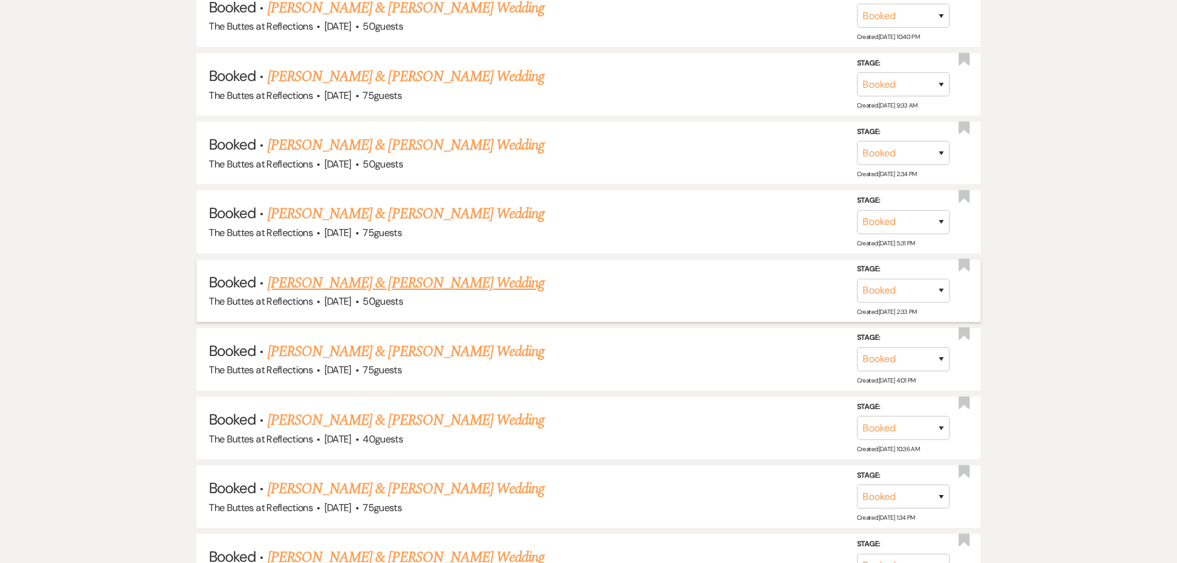
scroll to position [1791, 0]
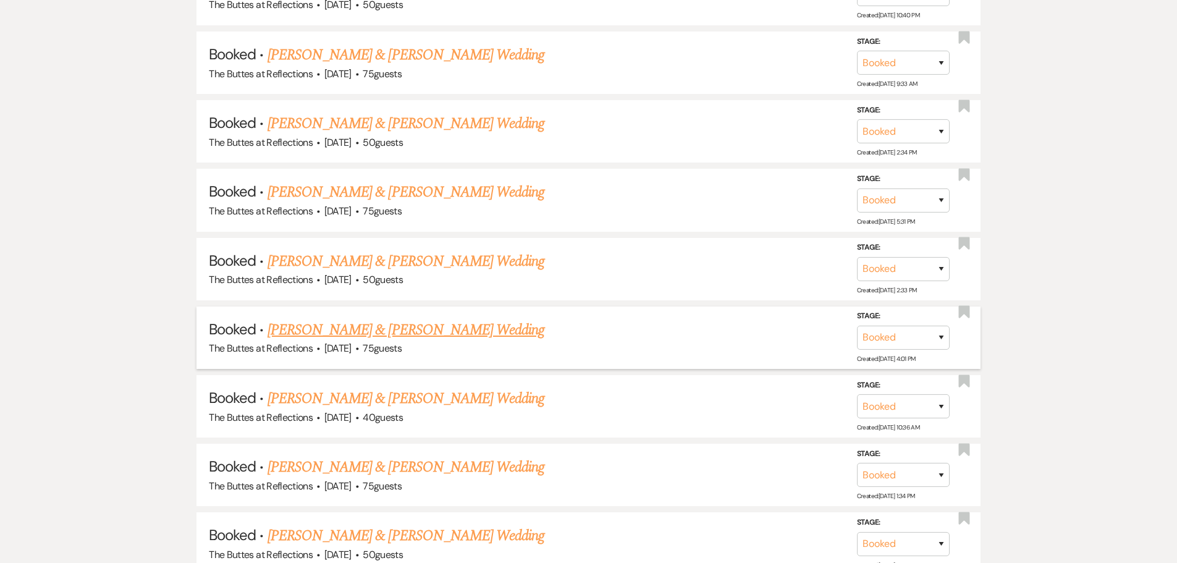
click at [330, 327] on link "[PERSON_NAME] & [PERSON_NAME] Wedding" at bounding box center [405, 330] width 277 height 22
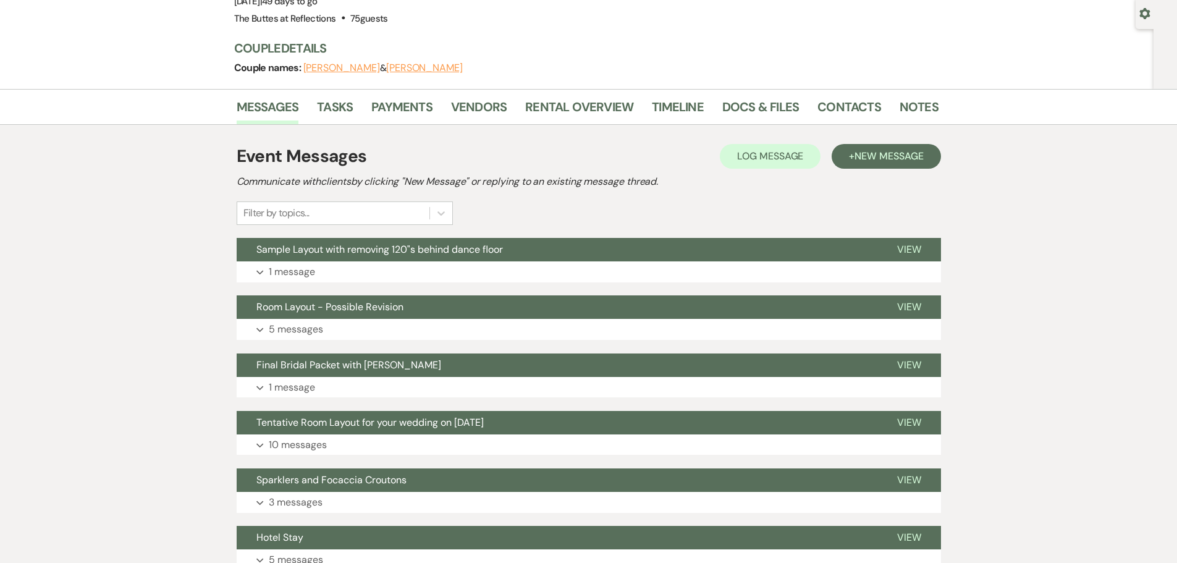
scroll to position [78, 0]
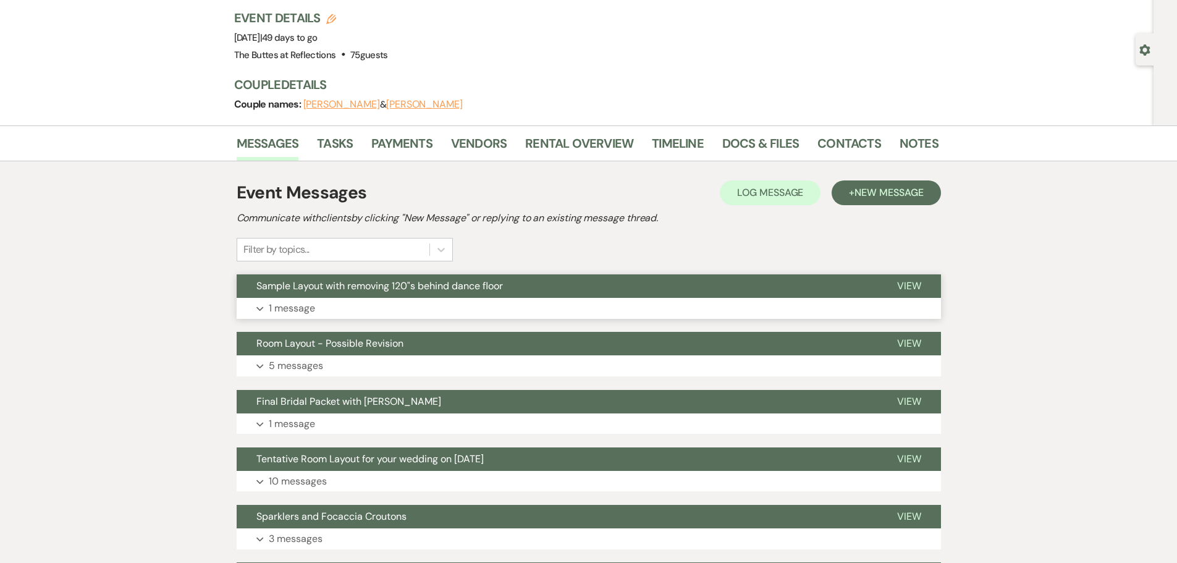
click at [406, 283] on span "Sample Layout with removing 120"s behind dance floor" at bounding box center [379, 285] width 246 height 13
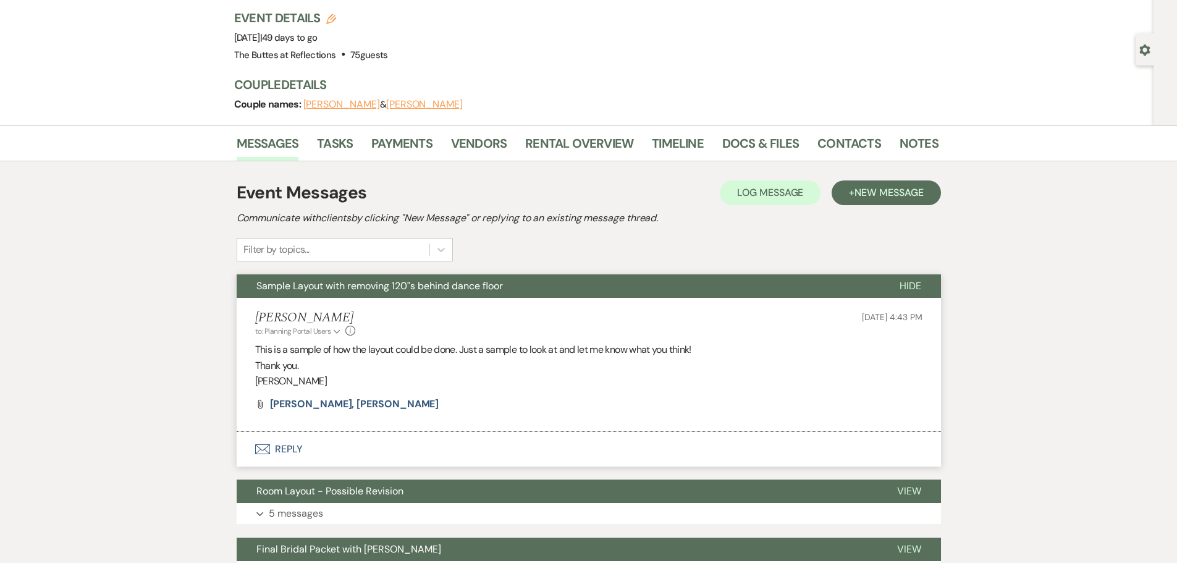
click at [406, 283] on span "Sample Layout with removing 120"s behind dance floor" at bounding box center [379, 285] width 246 height 13
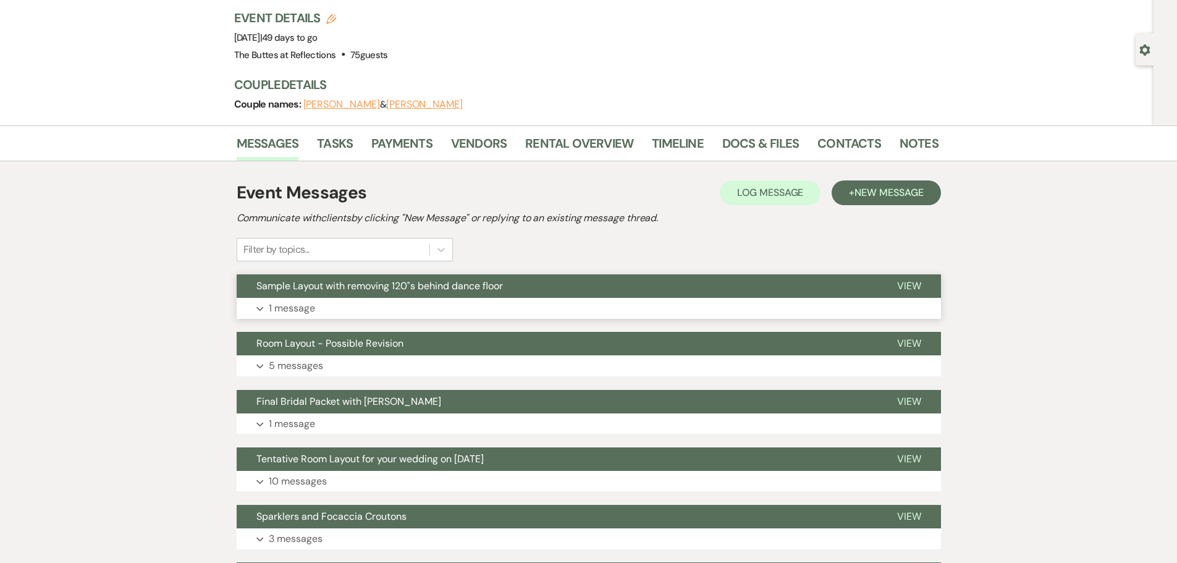
click at [407, 283] on span "Sample Layout with removing 120"s behind dance floor" at bounding box center [379, 285] width 246 height 13
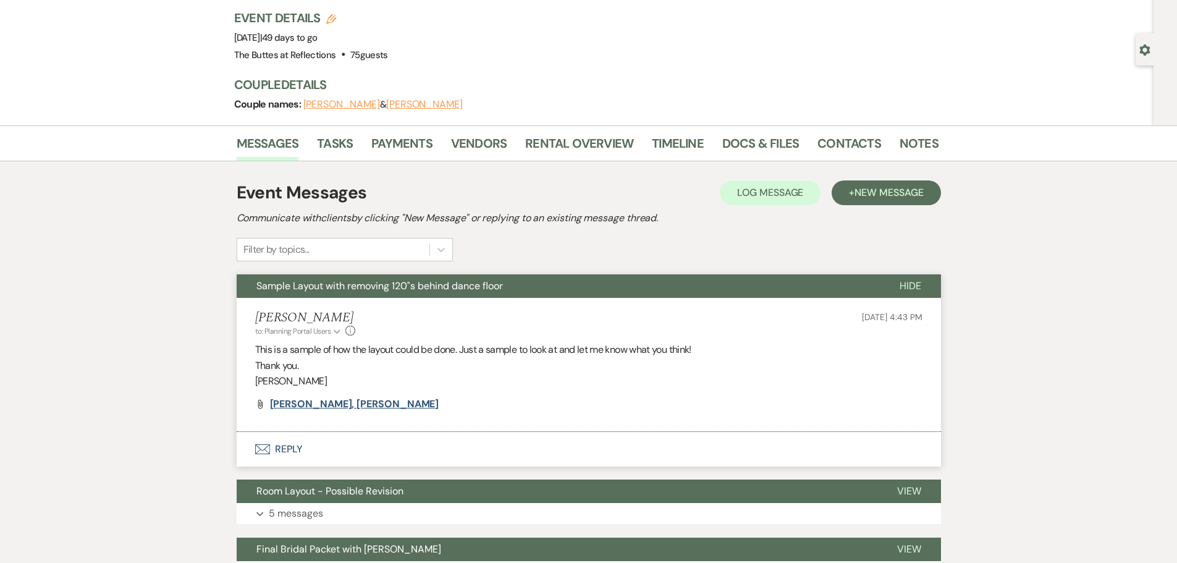
click at [303, 402] on span "Del Principe, Morgan" at bounding box center [354, 403] width 169 height 13
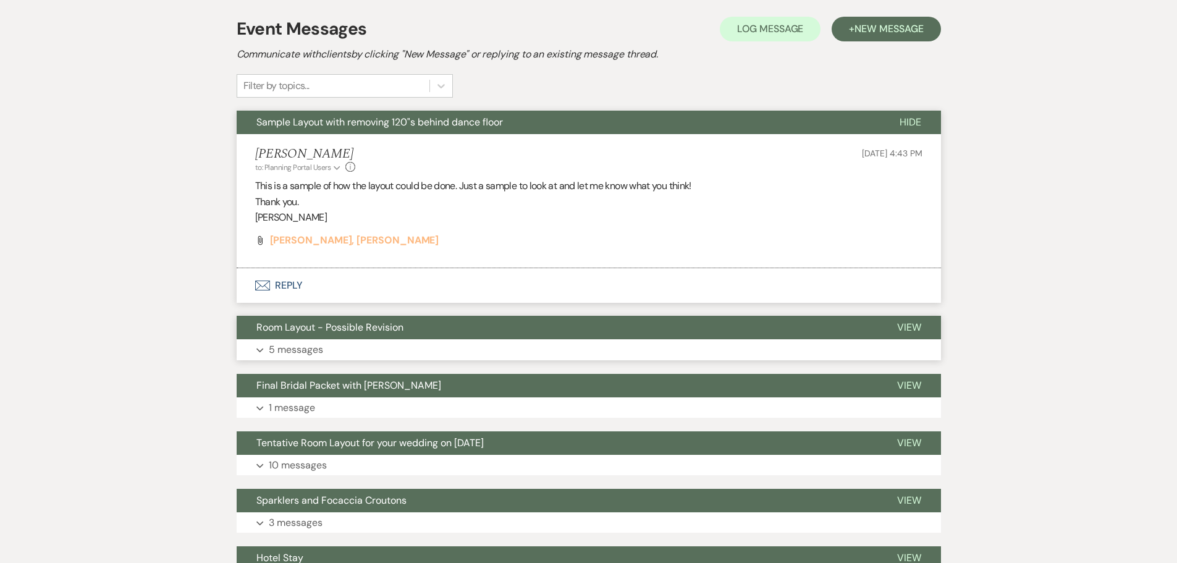
scroll to position [263, 0]
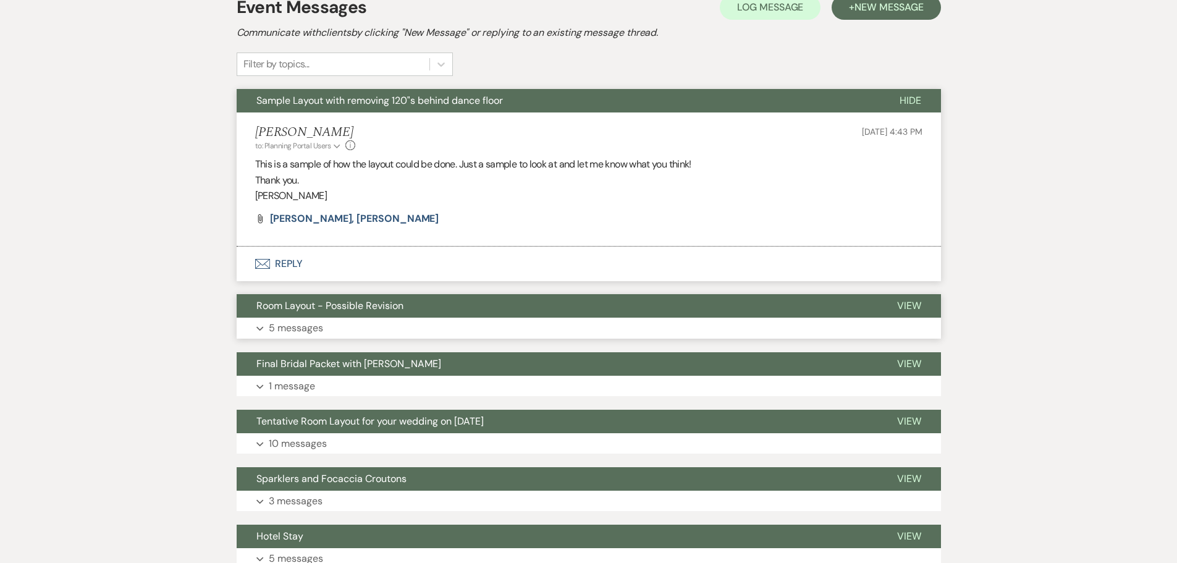
click at [284, 328] on p "5 messages" at bounding box center [296, 328] width 54 height 16
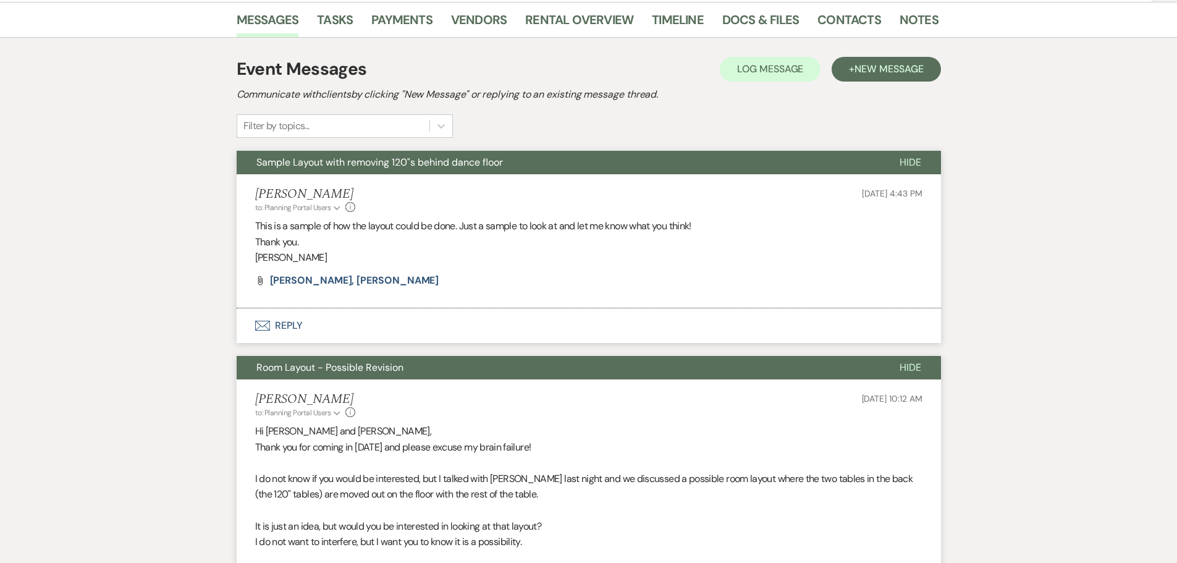
scroll to position [0, 0]
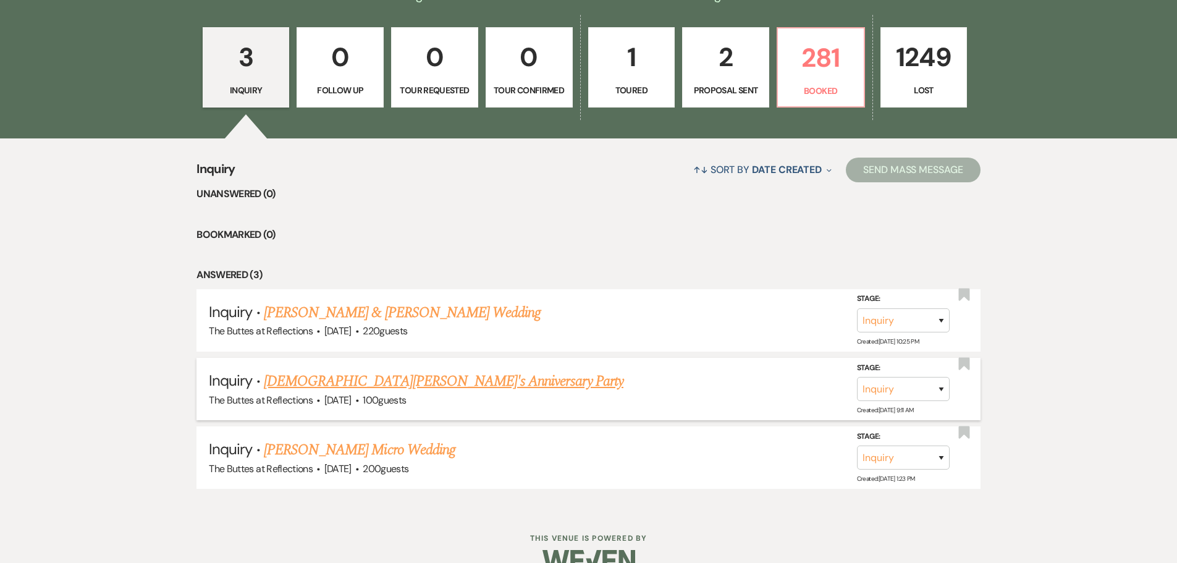
scroll to position [393, 0]
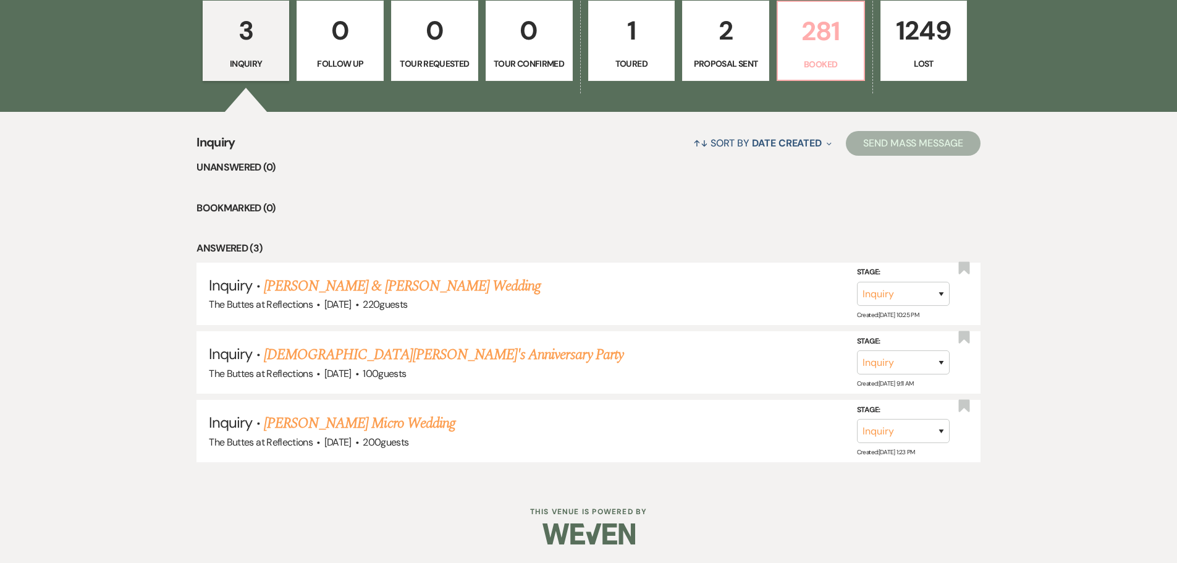
click at [826, 66] on p "Booked" at bounding box center [820, 64] width 71 height 14
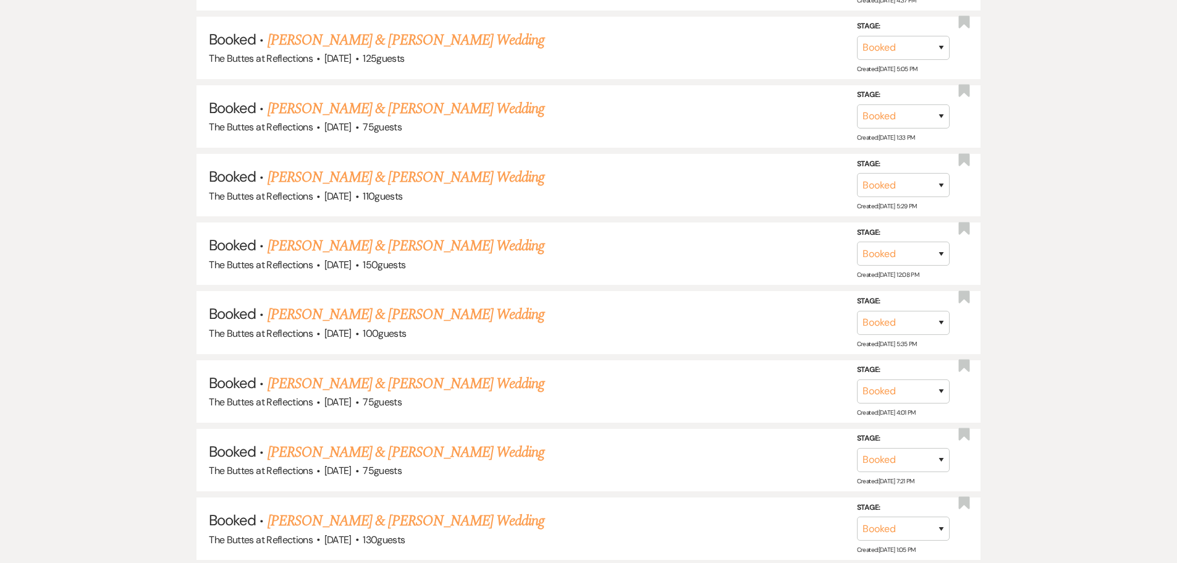
scroll to position [3110, 0]
click at [313, 181] on link "[PERSON_NAME] & [PERSON_NAME] Wedding" at bounding box center [405, 178] width 277 height 22
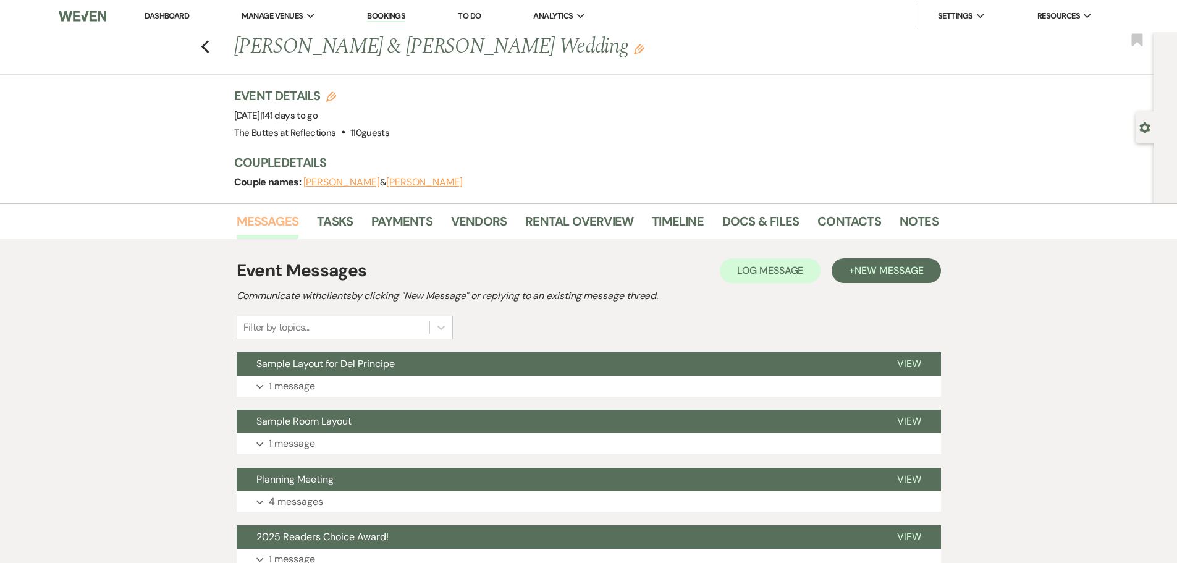
click at [256, 220] on link "Messages" at bounding box center [268, 224] width 62 height 27
click at [328, 364] on span "Sample Layout for Del Principe" at bounding box center [325, 363] width 138 height 13
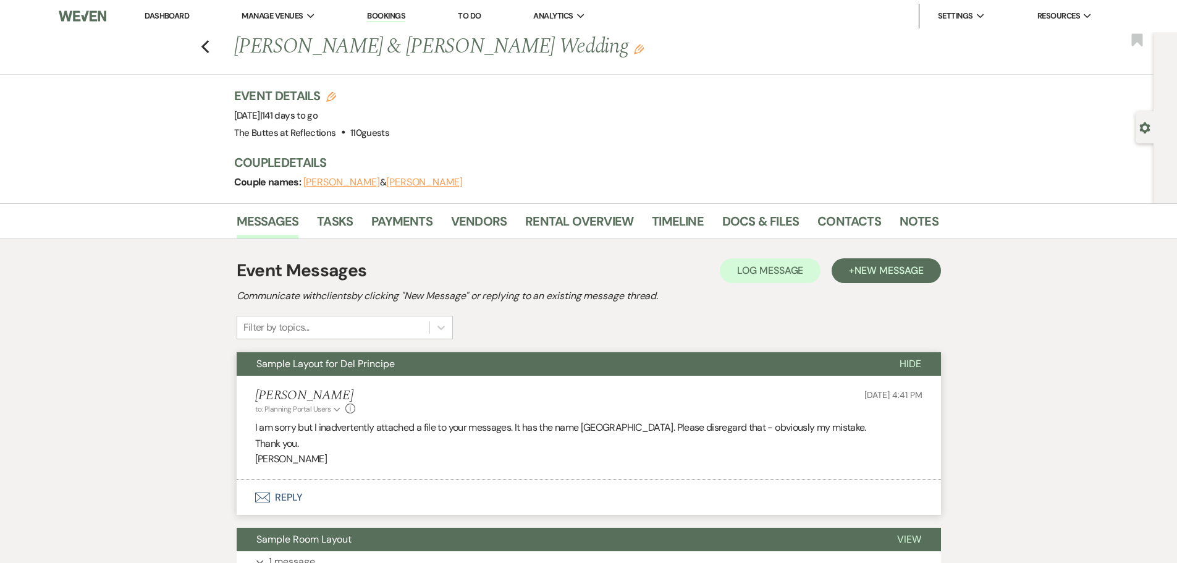
click at [328, 362] on span "Sample Layout for Del Principe" at bounding box center [325, 363] width 138 height 13
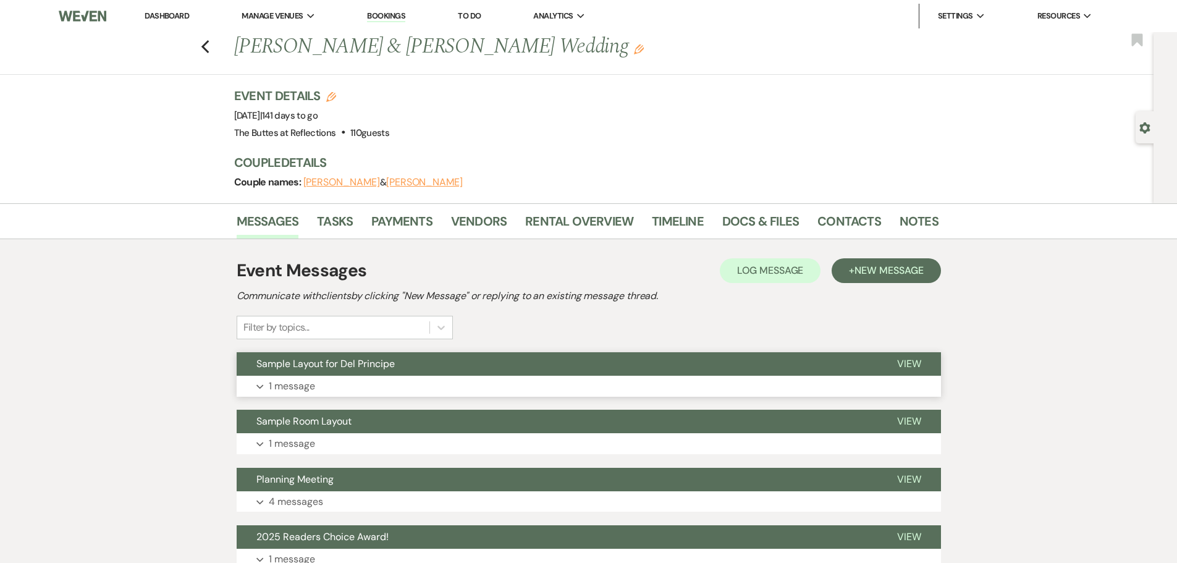
click at [328, 362] on span "Sample Layout for Del Principe" at bounding box center [325, 363] width 138 height 13
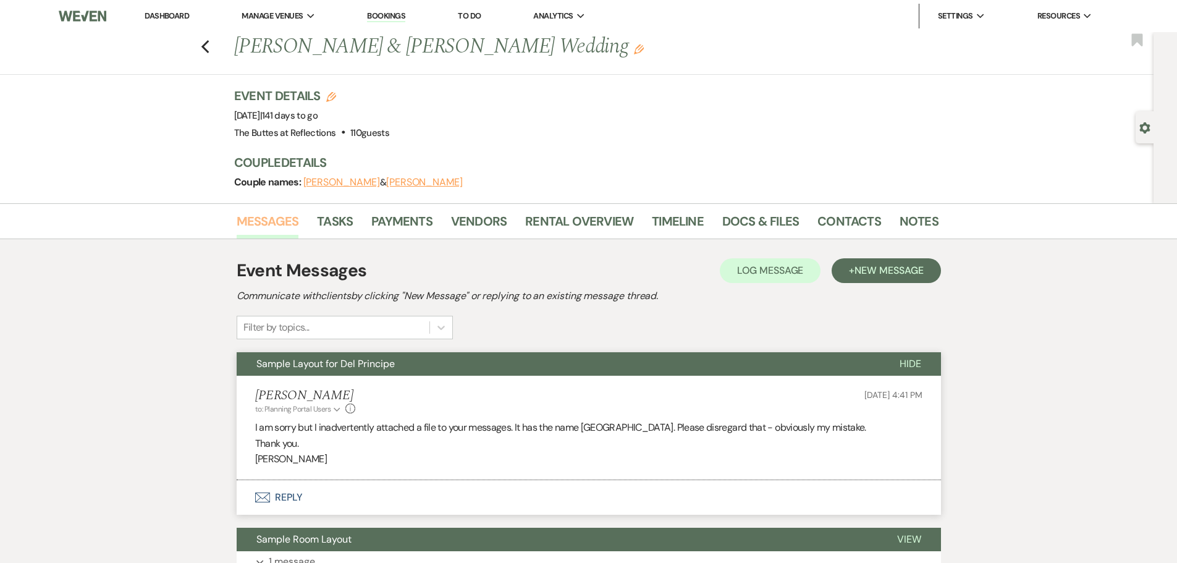
click at [275, 221] on link "Messages" at bounding box center [268, 224] width 62 height 27
click at [262, 222] on link "Messages" at bounding box center [268, 224] width 62 height 27
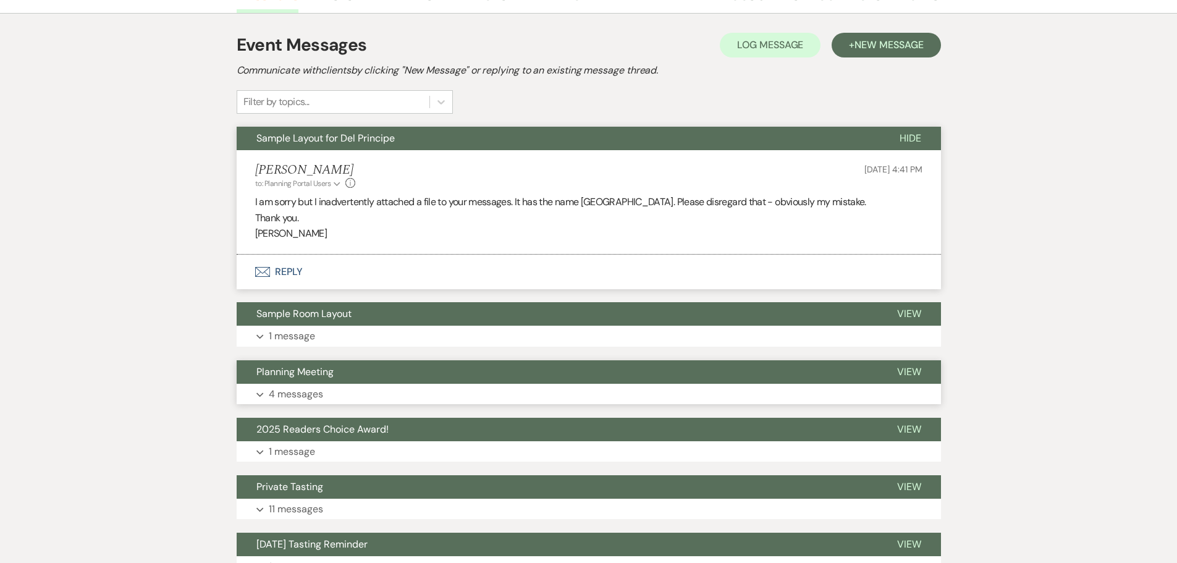
scroll to position [247, 0]
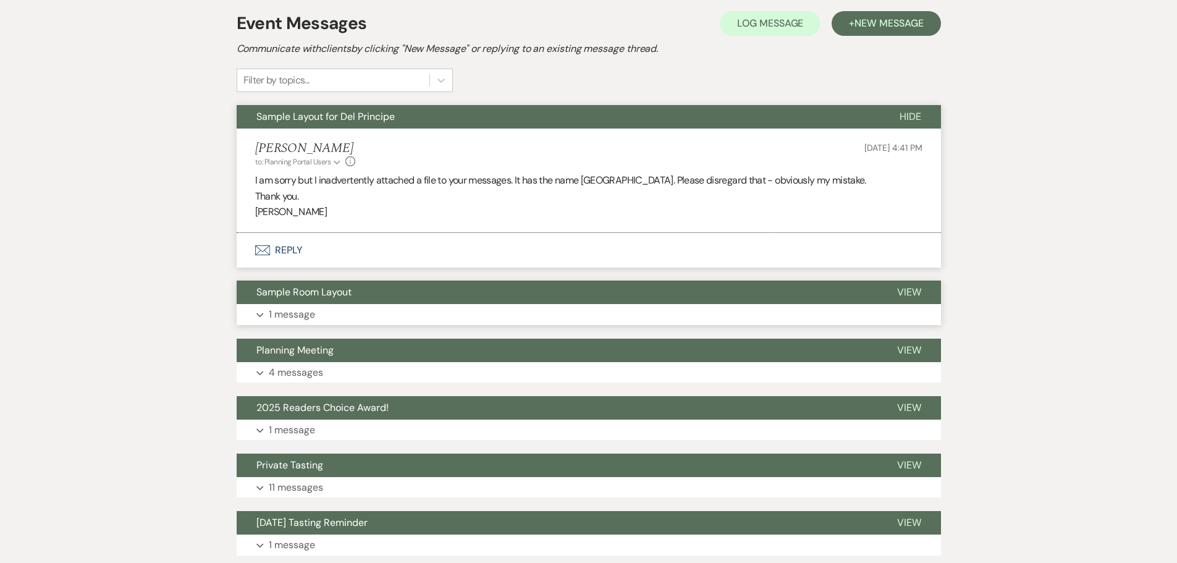
click at [290, 296] on span "Sample Room Layout" at bounding box center [303, 291] width 95 height 13
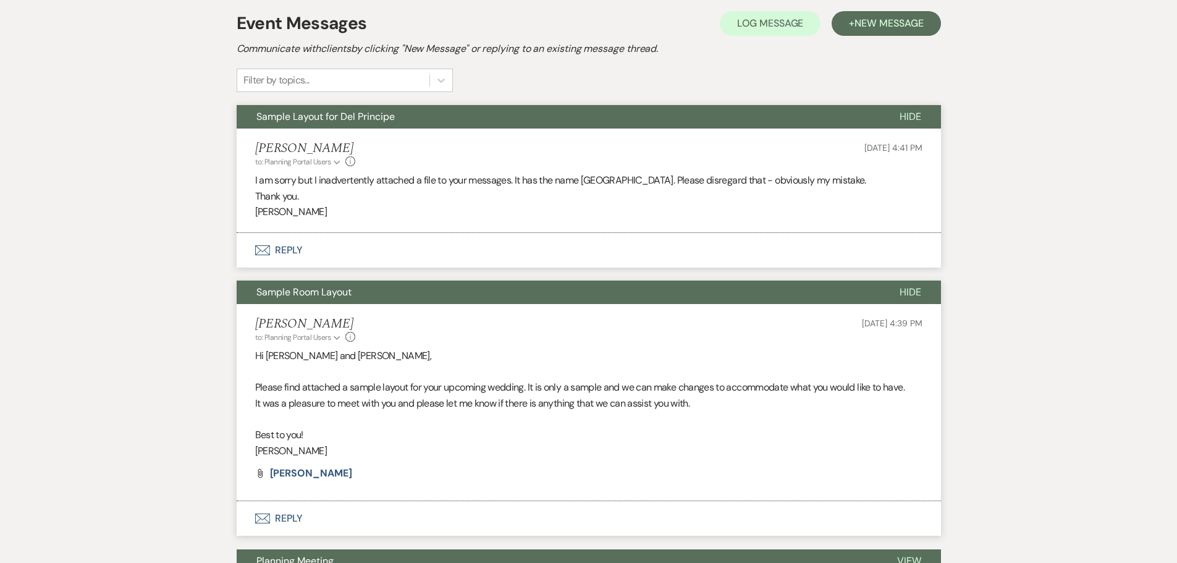
click at [290, 296] on span "Sample Room Layout" at bounding box center [303, 291] width 95 height 13
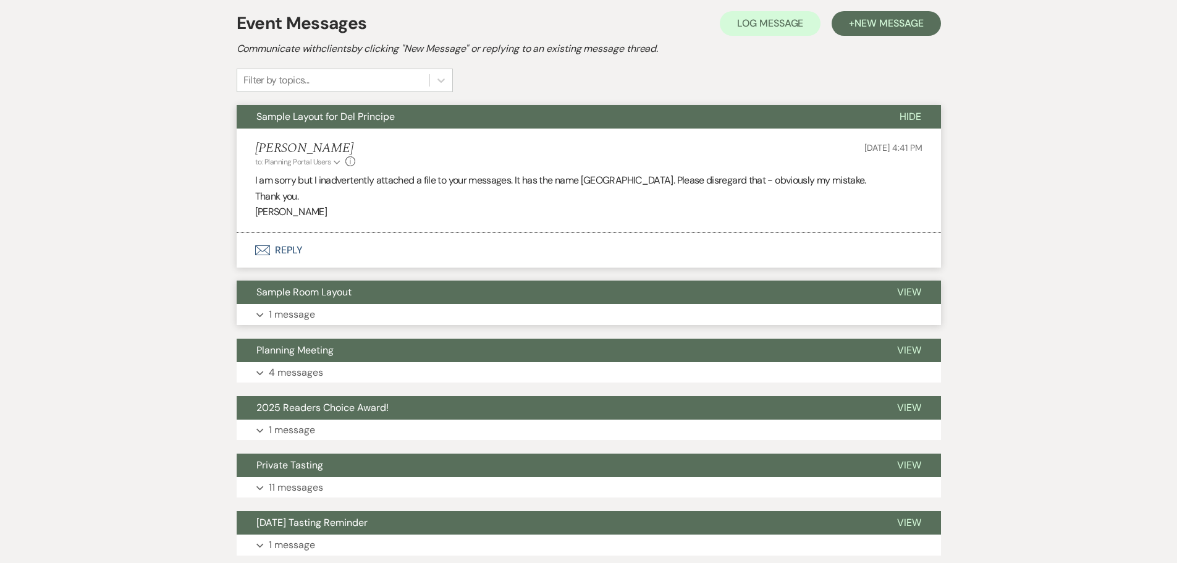
click at [305, 307] on p "1 message" at bounding box center [292, 314] width 46 height 16
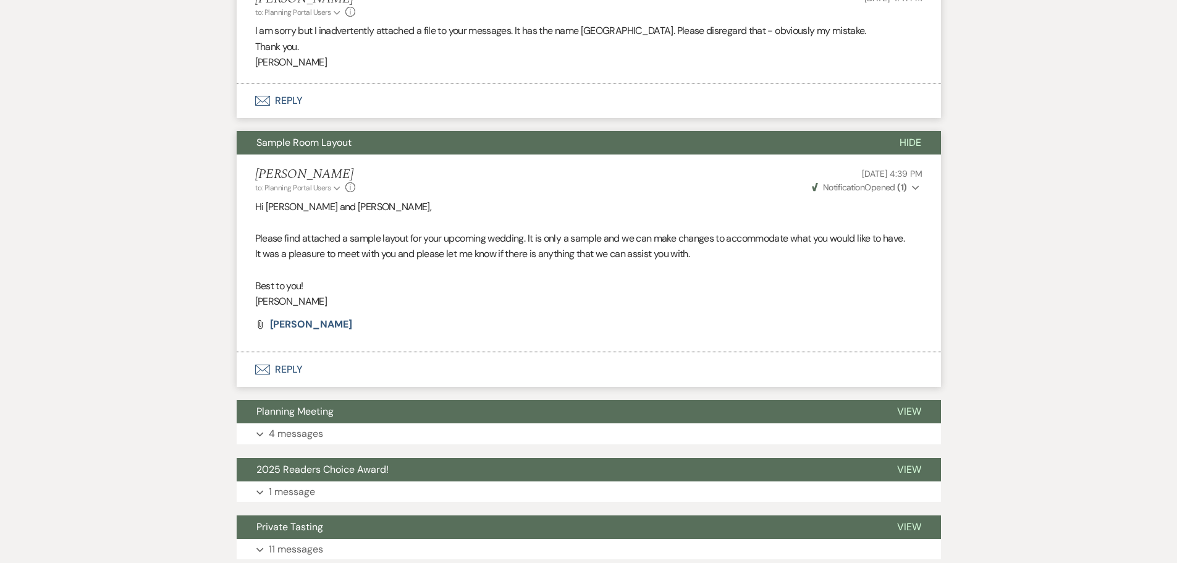
scroll to position [432, 0]
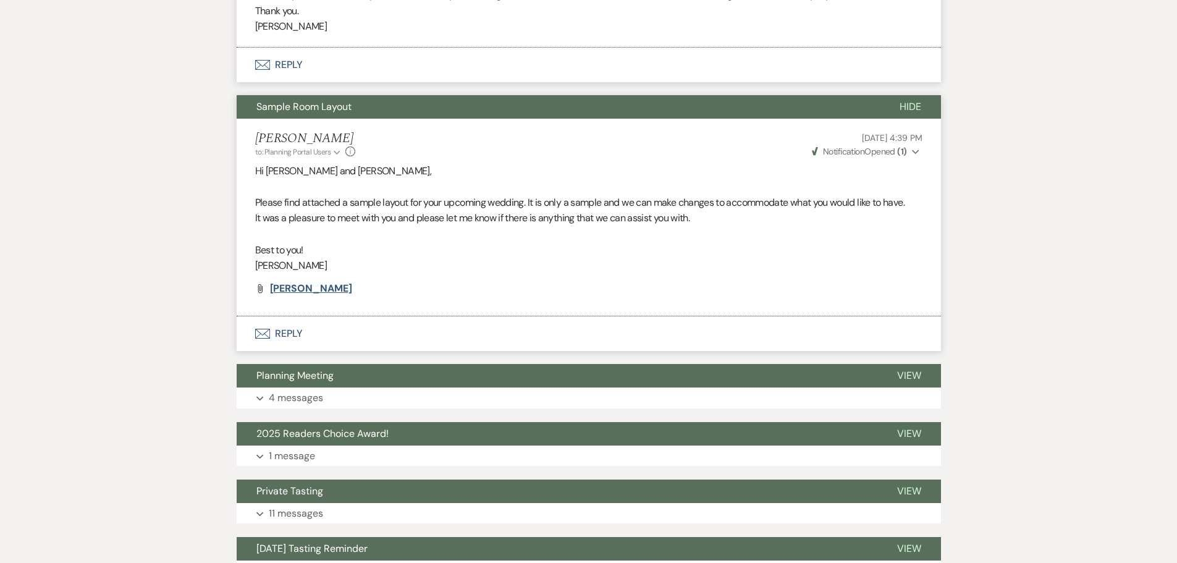
click at [303, 290] on span "[PERSON_NAME]" at bounding box center [311, 288] width 82 height 13
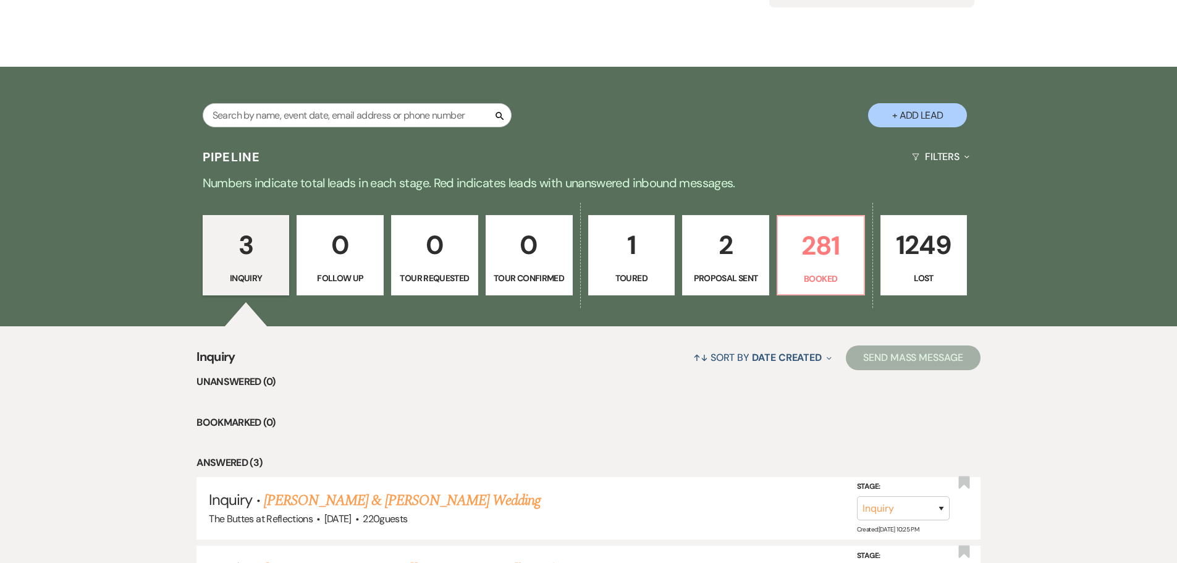
scroll to position [185, 0]
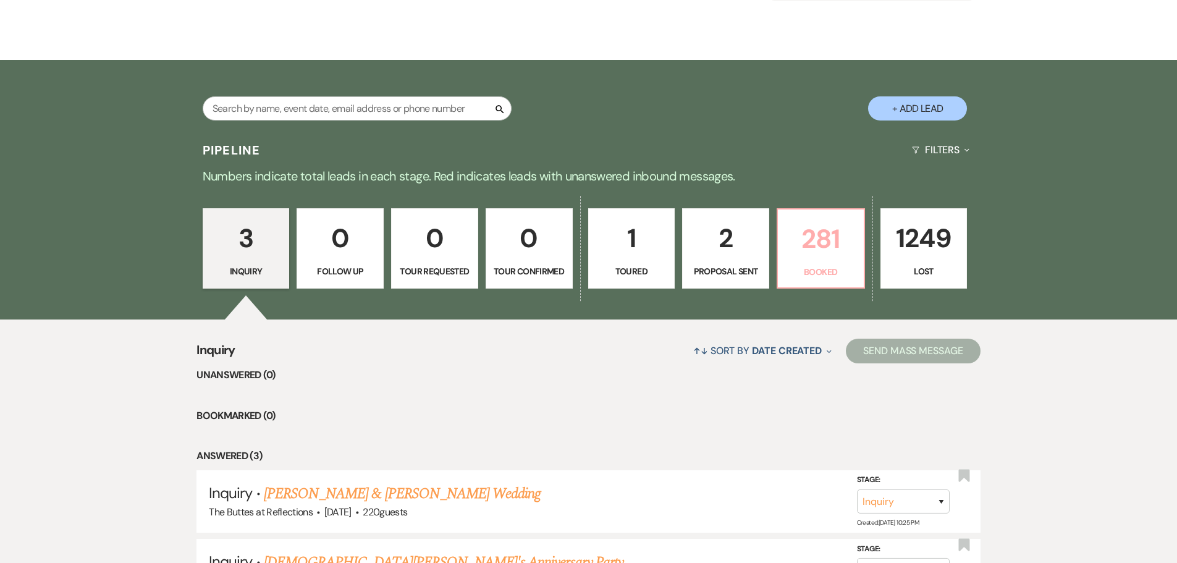
click at [817, 249] on p "281" at bounding box center [820, 238] width 71 height 41
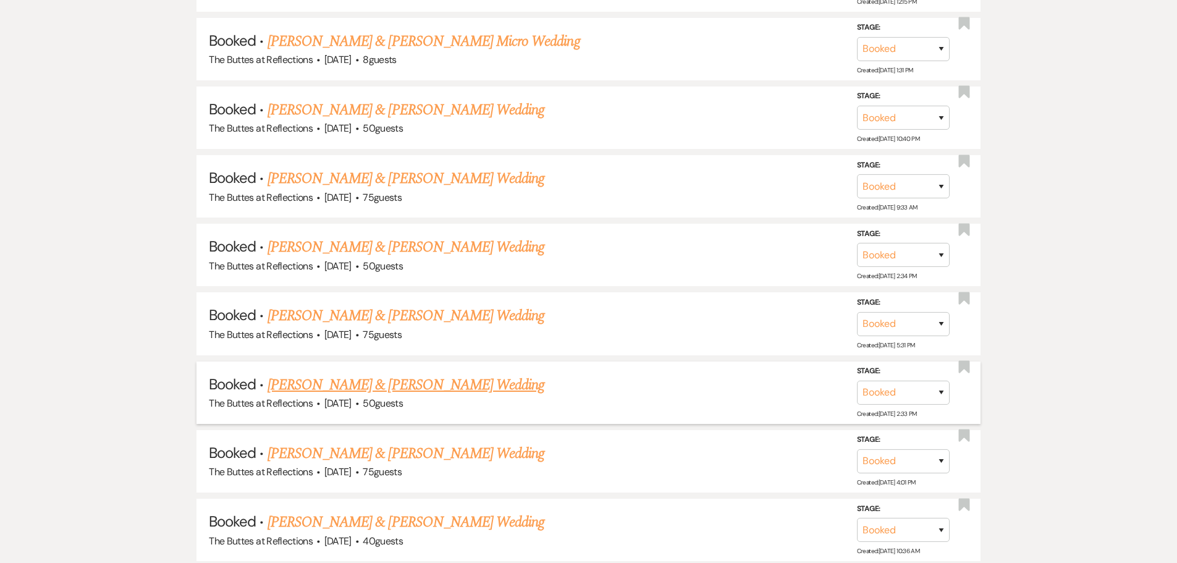
scroll to position [1729, 0]
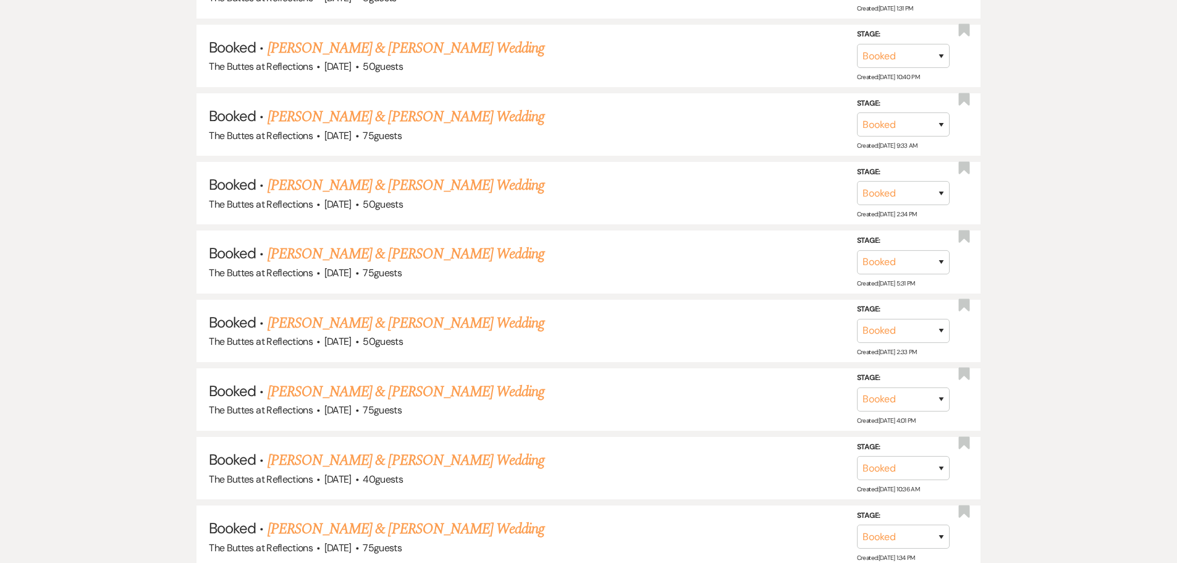
click at [328, 387] on link "[PERSON_NAME] & [PERSON_NAME] Wedding" at bounding box center [405, 391] width 277 height 22
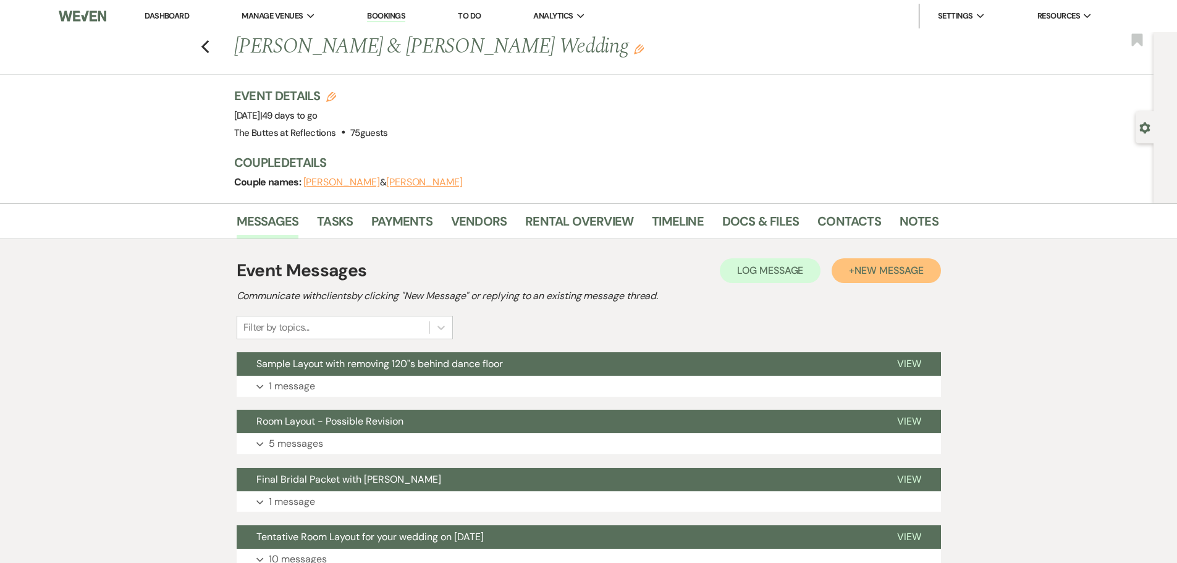
click at [867, 270] on span "New Message" at bounding box center [888, 270] width 69 height 13
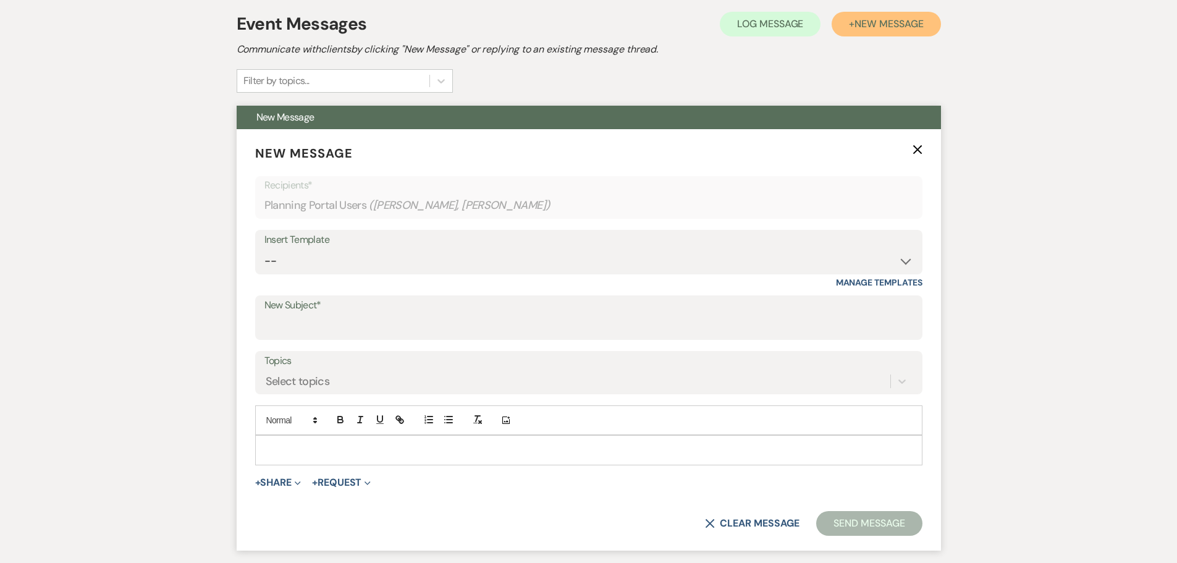
scroll to position [247, 0]
click at [294, 313] on label "New Subject*" at bounding box center [588, 305] width 649 height 18
click at [294, 314] on input "New Subject*" at bounding box center [588, 326] width 649 height 24
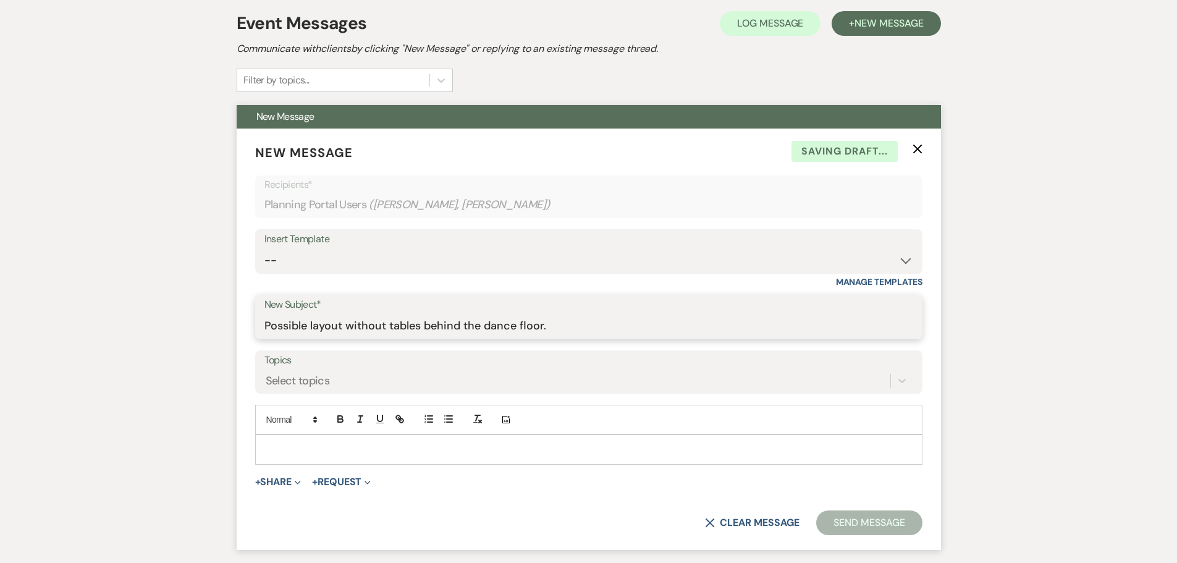
type input "Possible layout without tables behind the dance floor."
click at [294, 449] on p at bounding box center [588, 449] width 647 height 14
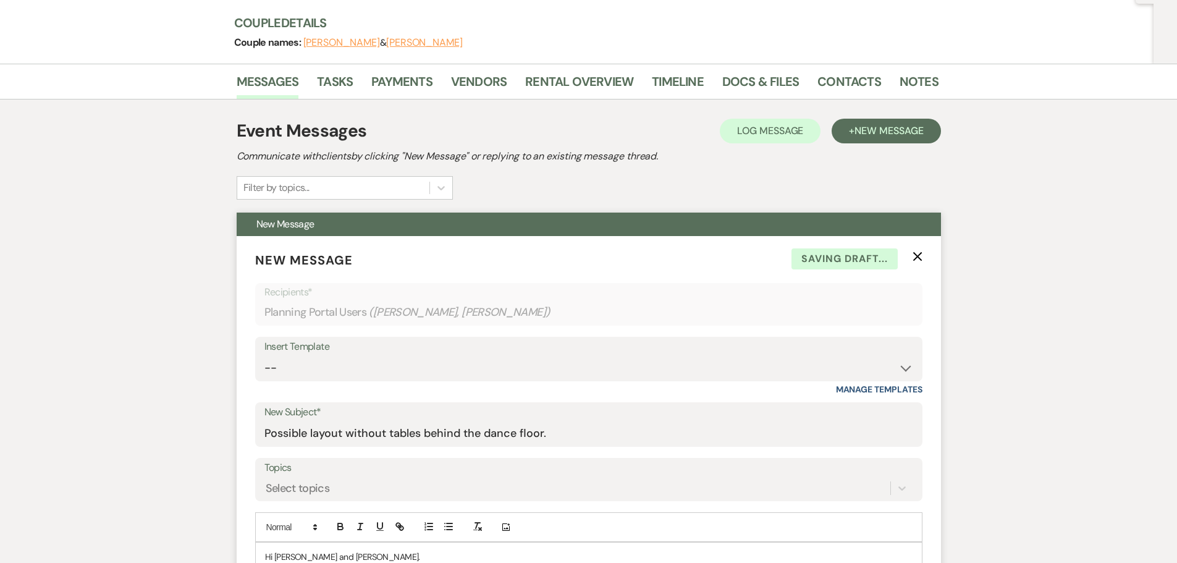
scroll to position [153, 0]
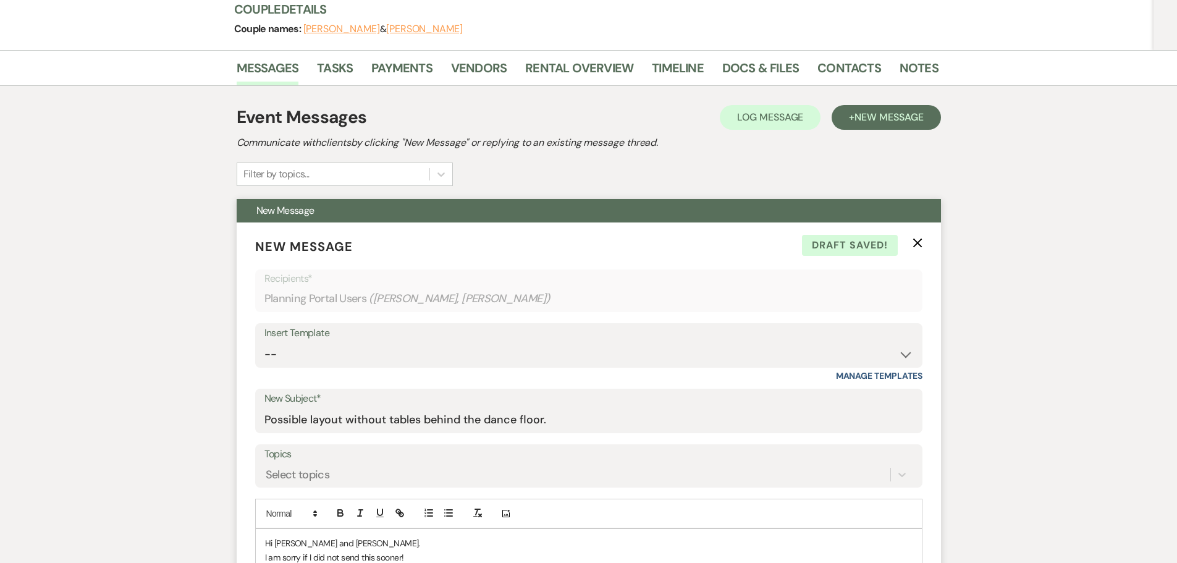
click at [308, 552] on p "I am sorry if I did not send this sooner!" at bounding box center [588, 557] width 647 height 14
click at [307, 558] on p "I am sorry if I did not send this sooner!" at bounding box center [588, 557] width 647 height 14
click at [304, 559] on p "I am sorry I did not send this sooner!" at bounding box center [588, 557] width 647 height 14
click at [416, 557] on p "I am sorry I did not send this sooner!" at bounding box center [588, 557] width 647 height 14
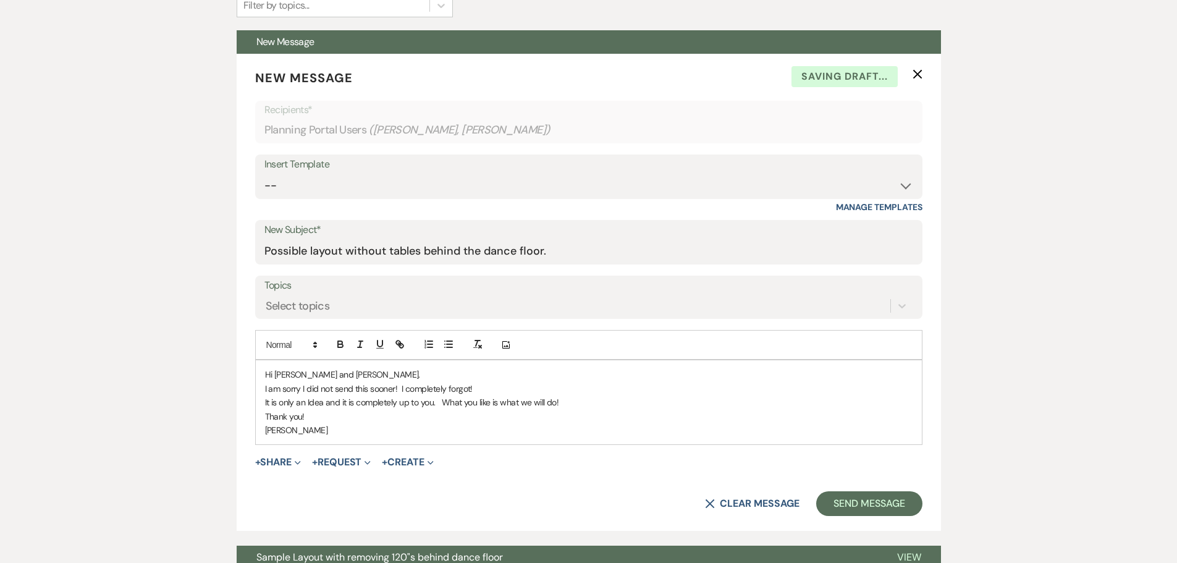
scroll to position [380, 0]
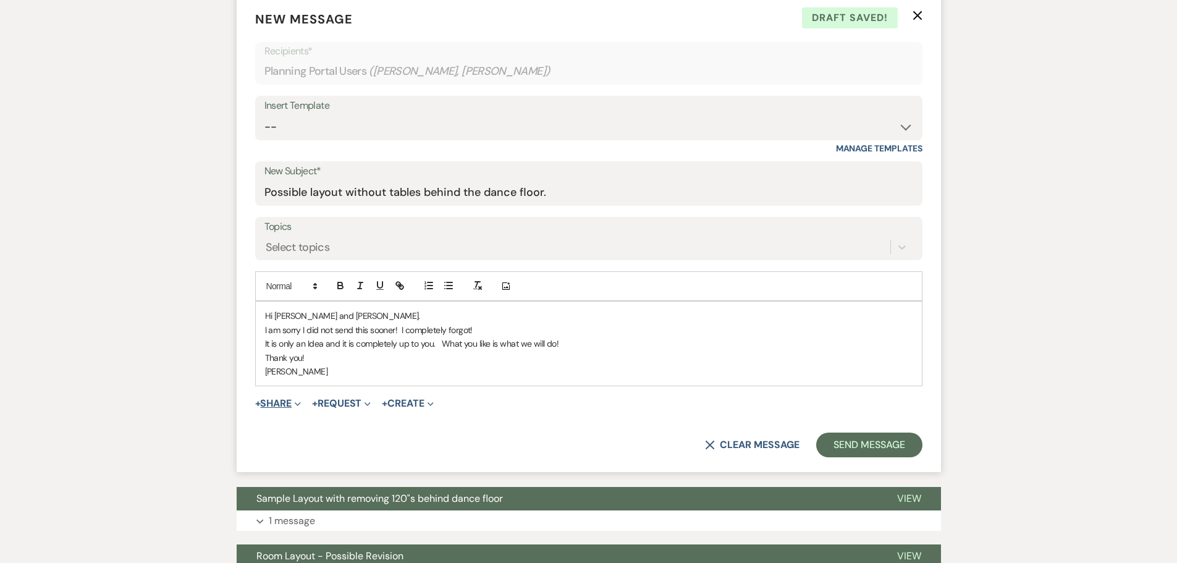
click at [278, 402] on button "+ Share Expand" at bounding box center [278, 403] width 46 height 10
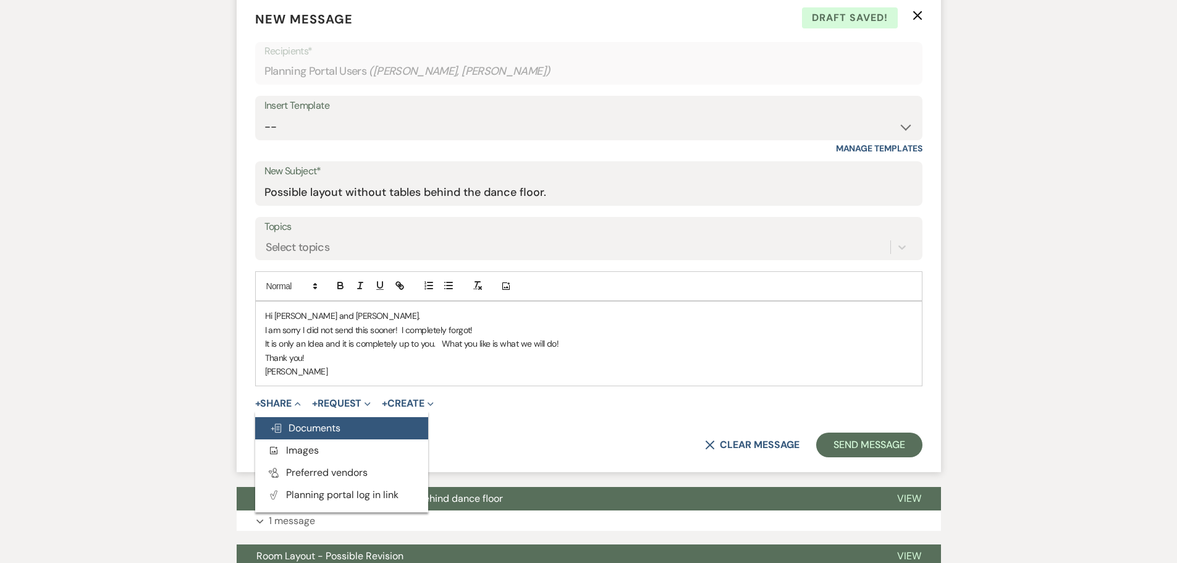
click at [322, 424] on span "Doc Upload Documents" at bounding box center [305, 427] width 70 height 13
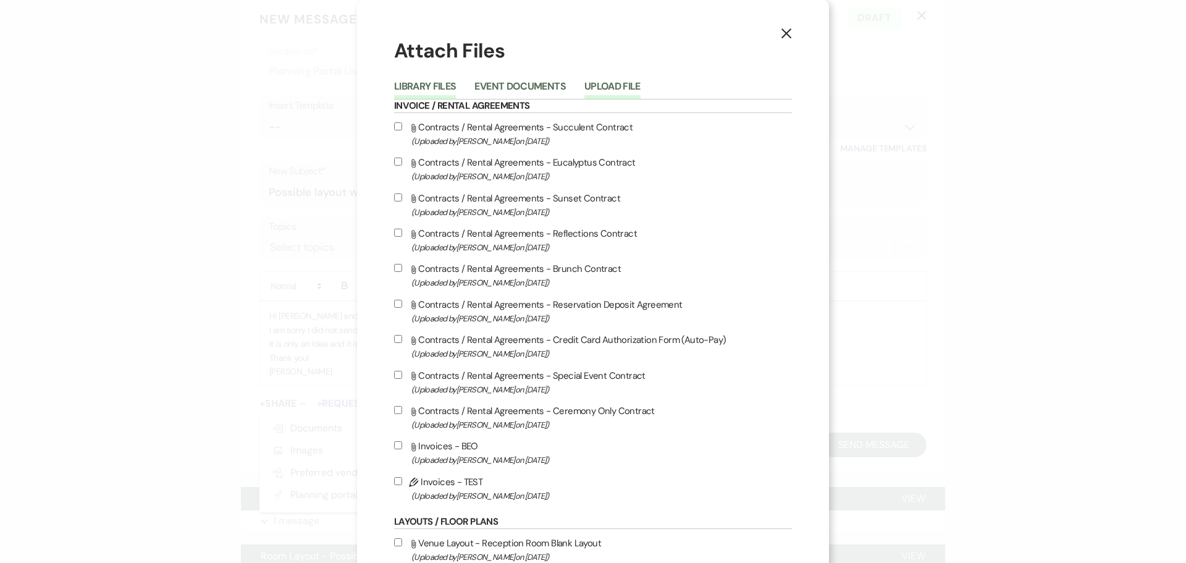
click at [602, 85] on button "Upload File" at bounding box center [612, 90] width 56 height 17
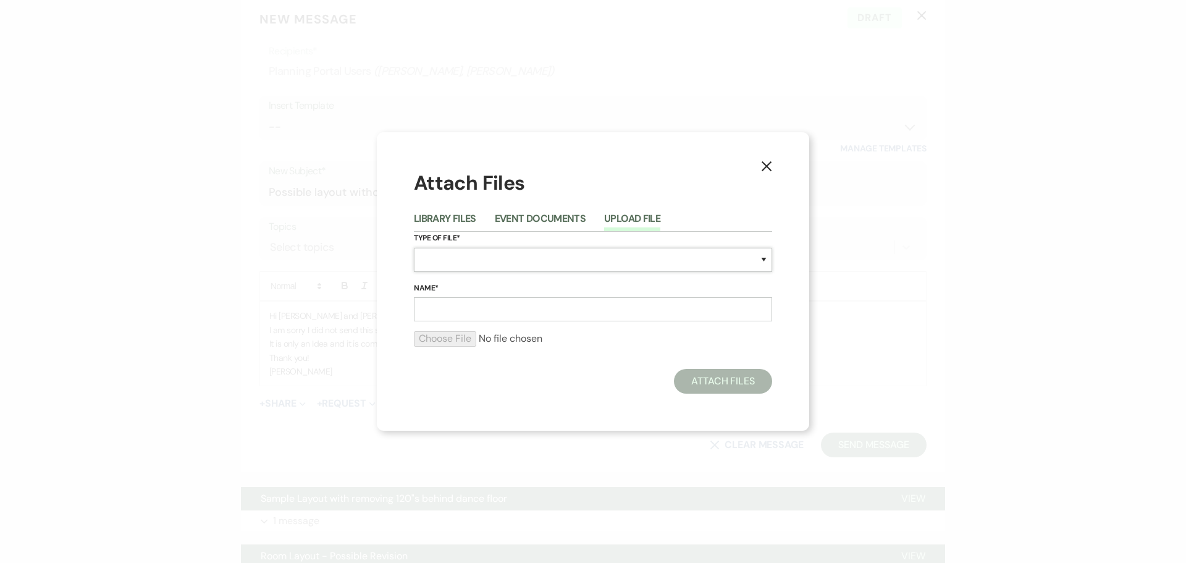
click at [438, 262] on select "Special Event Insurance Vendor Certificate of Insurance Contracts / Rental Agre…" at bounding box center [593, 260] width 358 height 24
select select "24"
click at [414, 248] on select "Special Event Insurance Vendor Certificate of Insurance Contracts / Rental Agre…" at bounding box center [593, 260] width 358 height 24
click at [441, 302] on input "Name*" at bounding box center [593, 309] width 358 height 24
type input "Del Principe, Morgan"
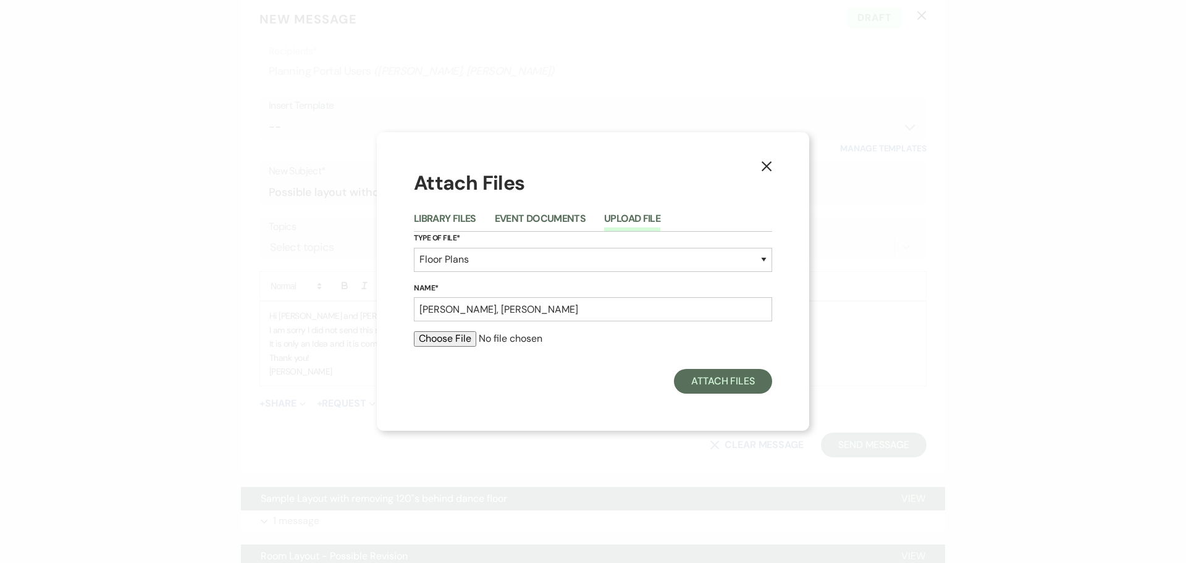
click at [451, 343] on input "file" at bounding box center [593, 338] width 358 height 15
type input "C:\fakepath\Del Principe, Morgan 11.07.2025 Room Layout - Option for no tables …"
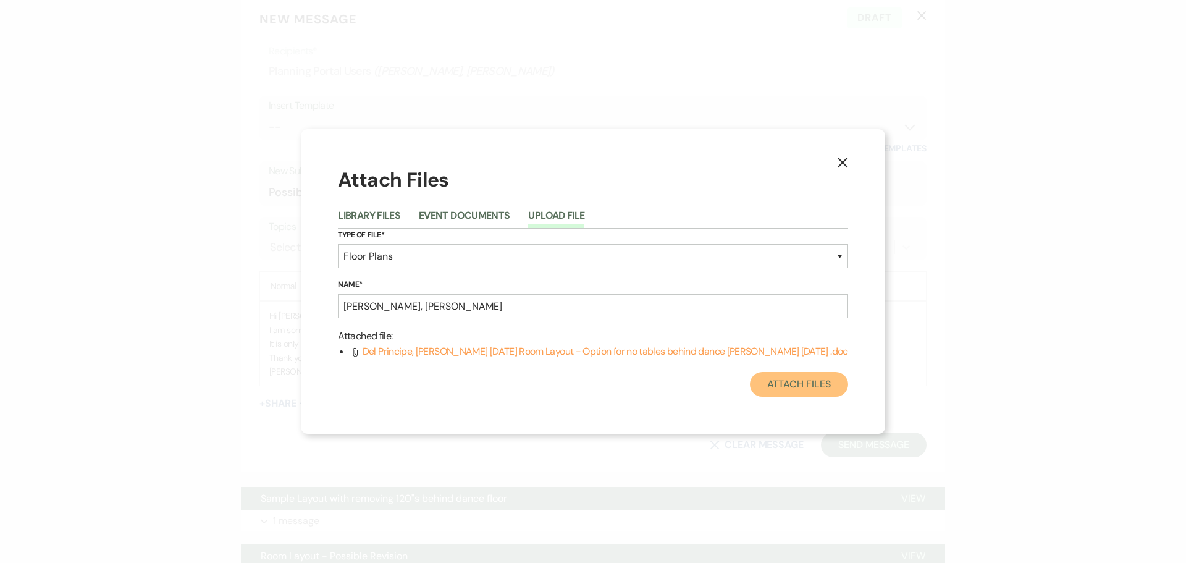
click at [760, 384] on button "Attach Files" at bounding box center [799, 384] width 98 height 25
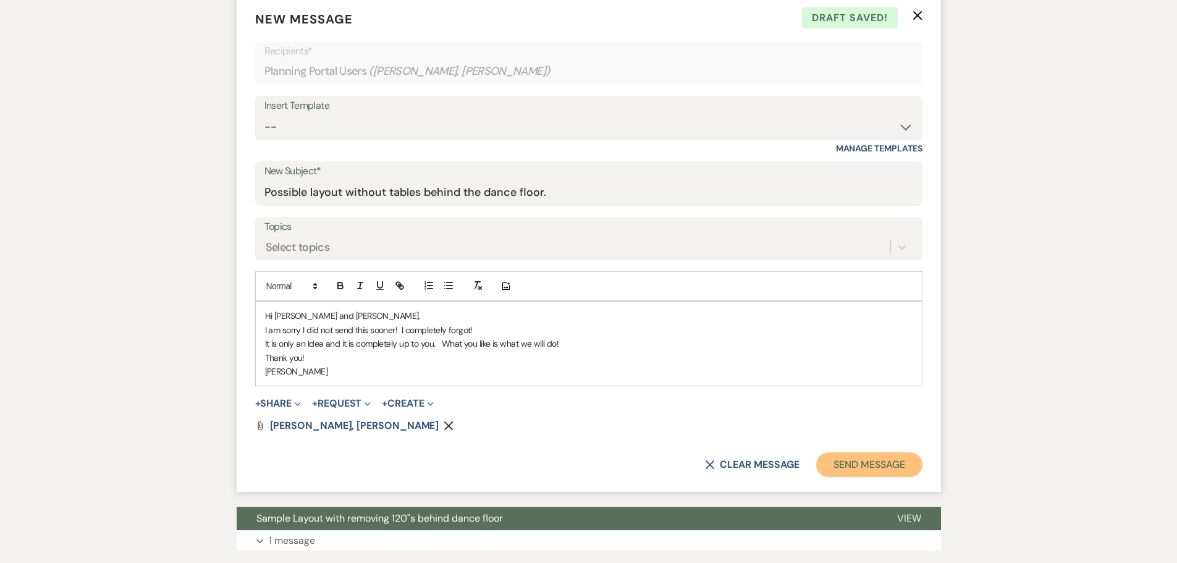
click at [843, 463] on button "Send Message" at bounding box center [869, 464] width 106 height 25
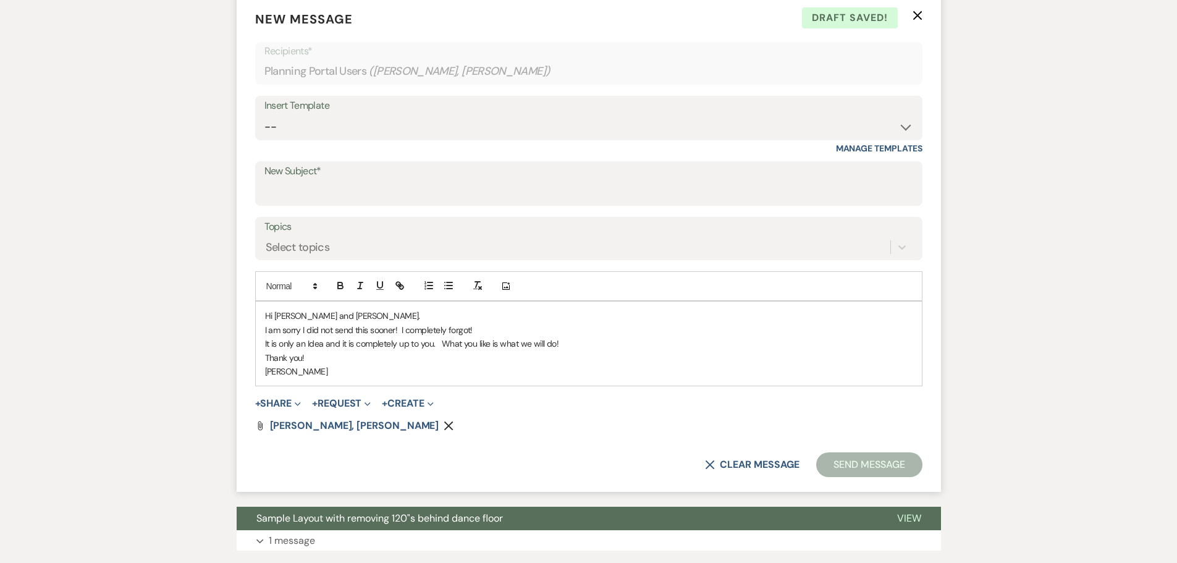
scroll to position [0, 0]
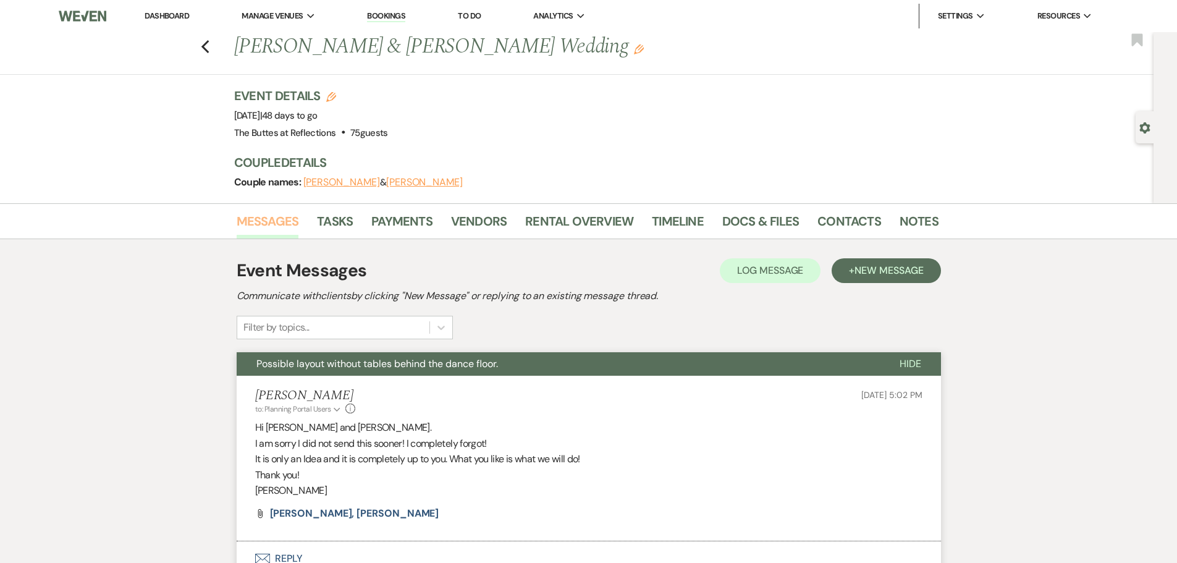
click at [245, 220] on link "Messages" at bounding box center [268, 224] width 62 height 27
click at [263, 225] on link "Messages" at bounding box center [268, 224] width 62 height 27
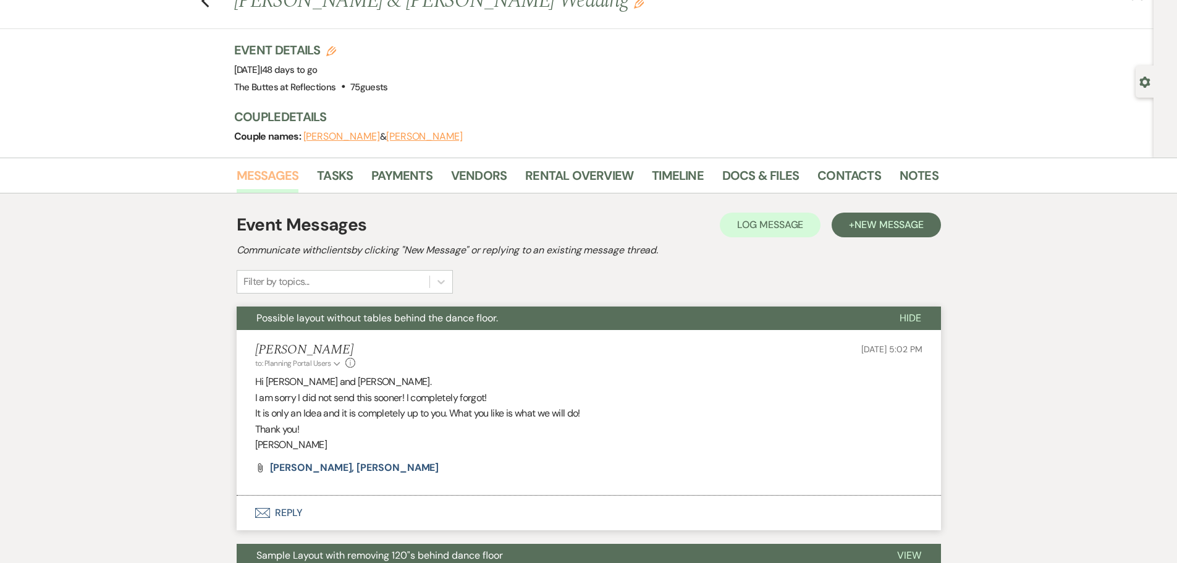
scroll to position [185, 0]
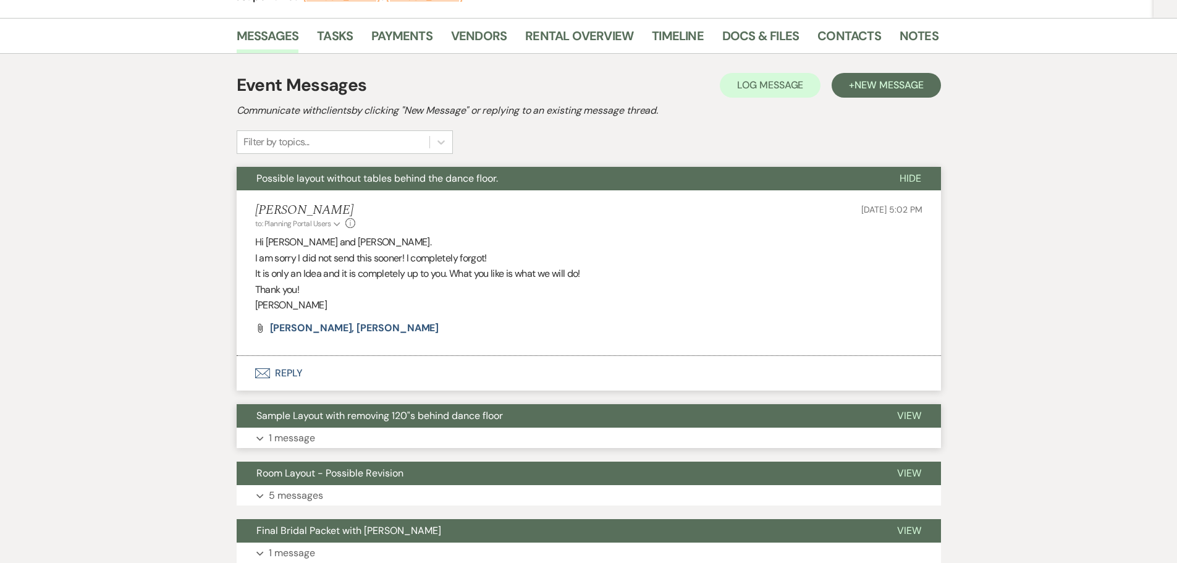
click at [405, 411] on span "Sample Layout with removing 120"s behind dance floor" at bounding box center [379, 415] width 246 height 13
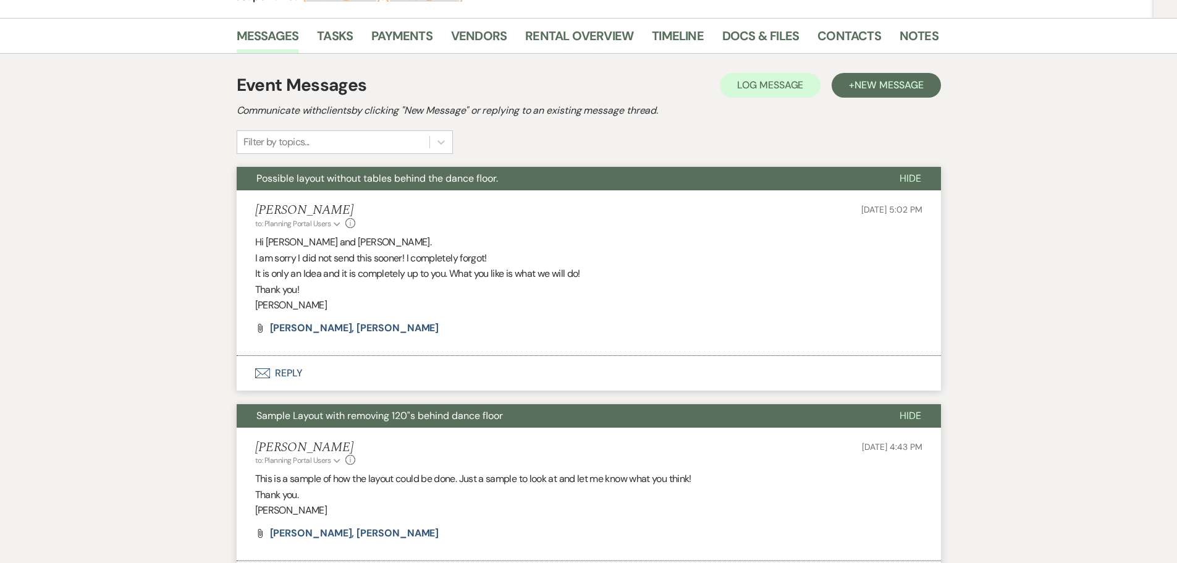
click at [404, 411] on span "Sample Layout with removing 120"s behind dance floor" at bounding box center [379, 415] width 246 height 13
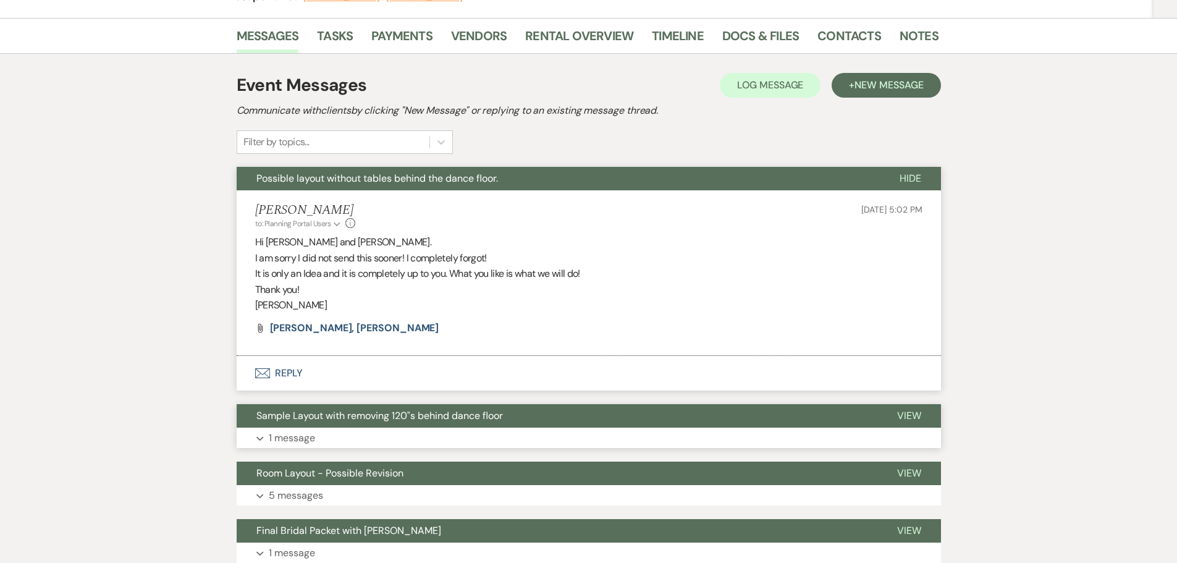
click at [403, 409] on span "Sample Layout with removing 120"s behind dance floor" at bounding box center [379, 415] width 246 height 13
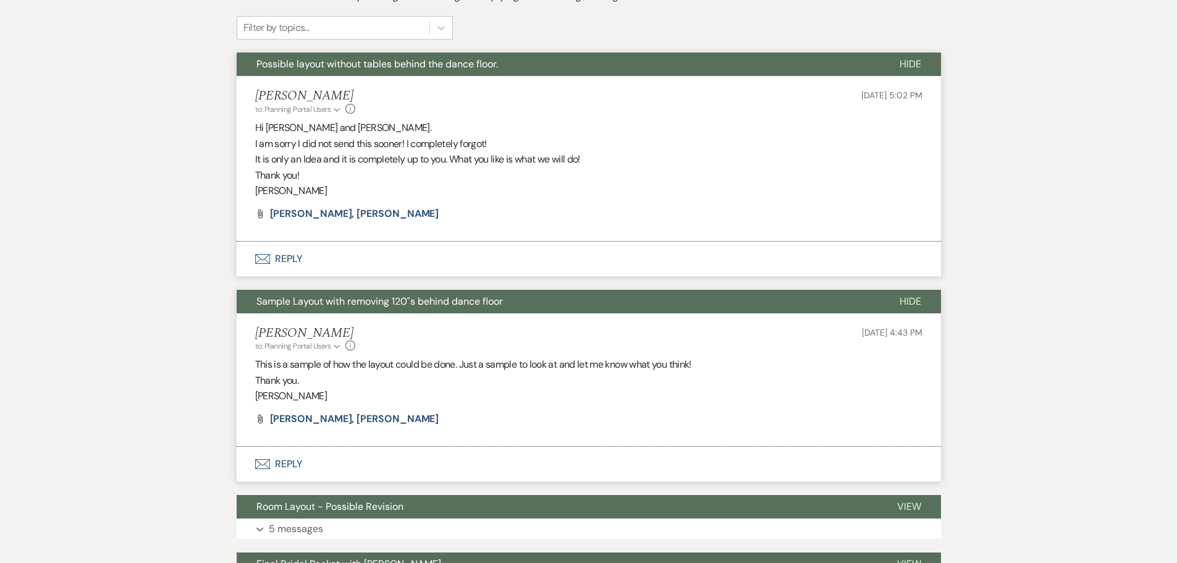
scroll to position [309, 0]
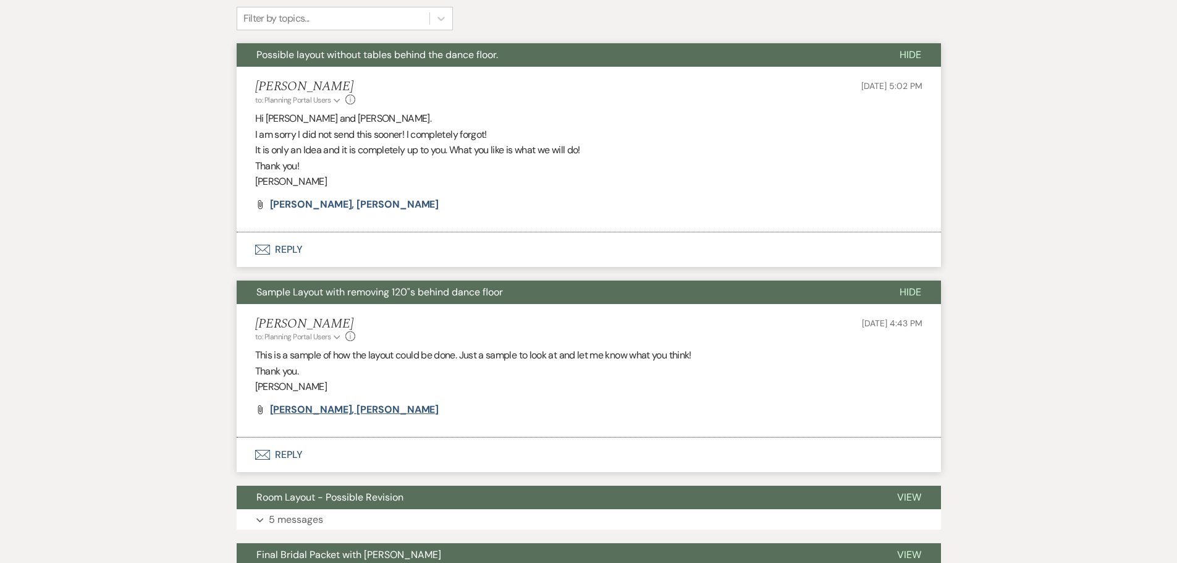
click at [301, 406] on span "Del Principe, Morgan" at bounding box center [354, 409] width 169 height 13
click at [290, 201] on span "Del Principe, Morgan" at bounding box center [354, 204] width 169 height 13
